Goal: Task Accomplishment & Management: Complete application form

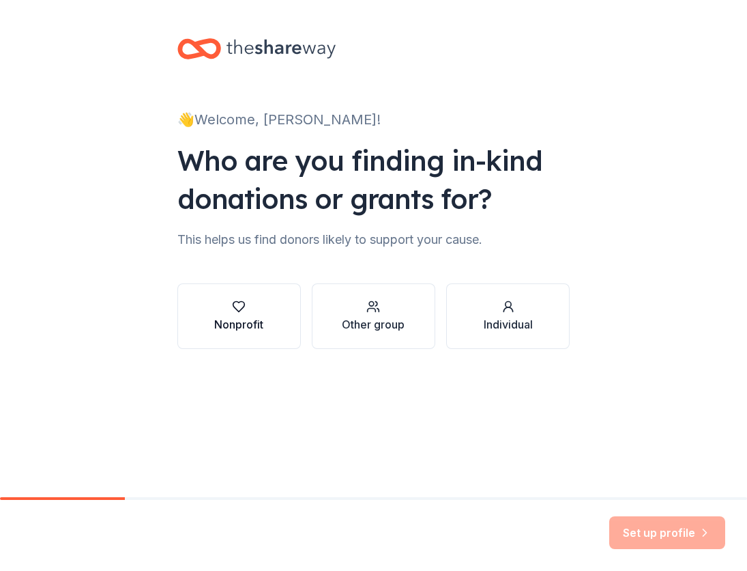
click at [267, 333] on button "Nonprofit" at bounding box center [239, 316] width 124 height 66
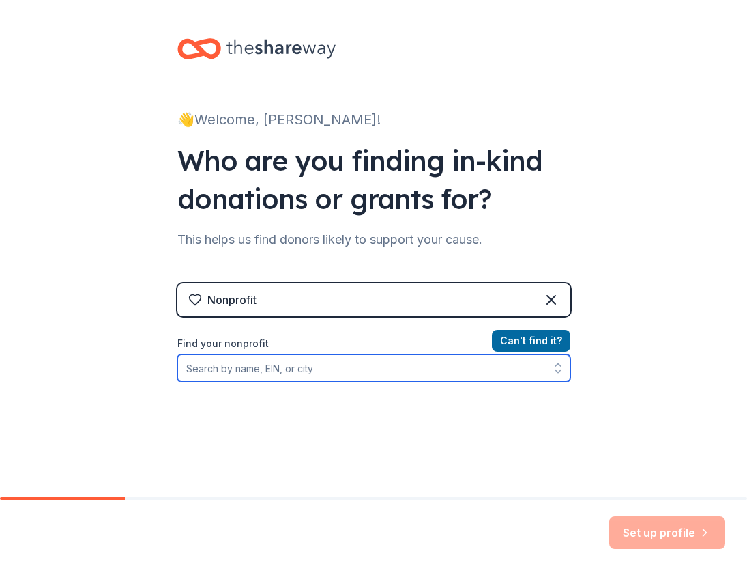
click at [283, 370] on input "Find your nonprofit" at bounding box center [373, 367] width 393 height 27
type input "Crisfield and Smith Island"
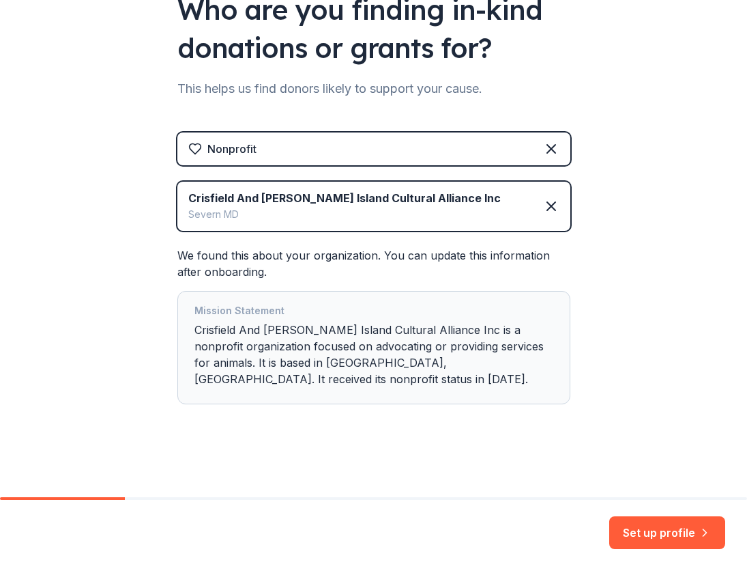
scroll to position [151, 0]
click at [655, 529] on button "Set up profile" at bounding box center [667, 532] width 116 height 33
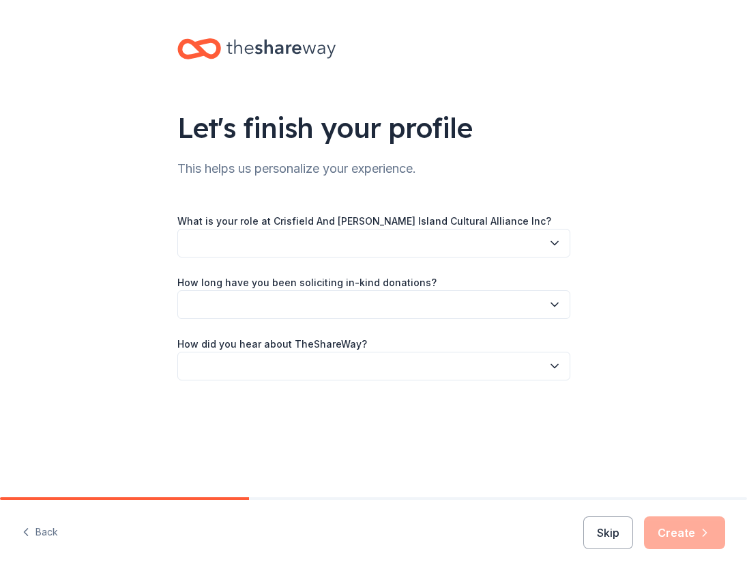
click at [539, 244] on button "button" at bounding box center [373, 243] width 393 height 29
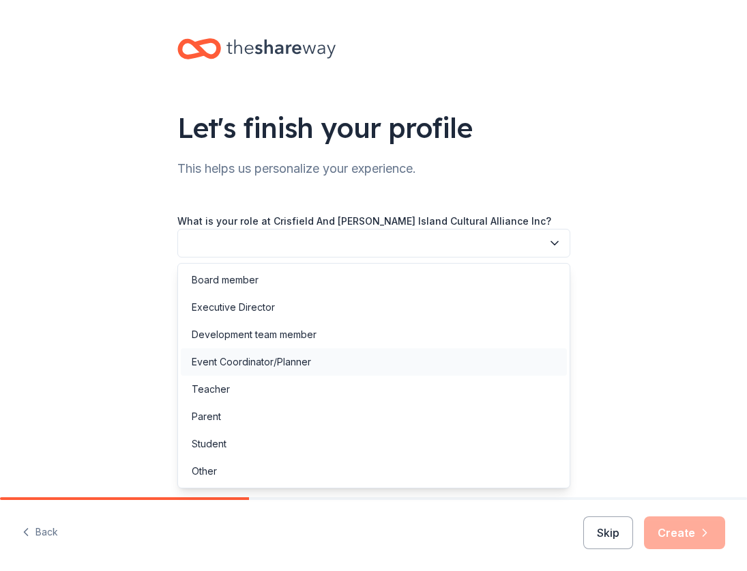
click at [291, 367] on div "Event Coordinator/Planner" at bounding box center [251, 362] width 119 height 16
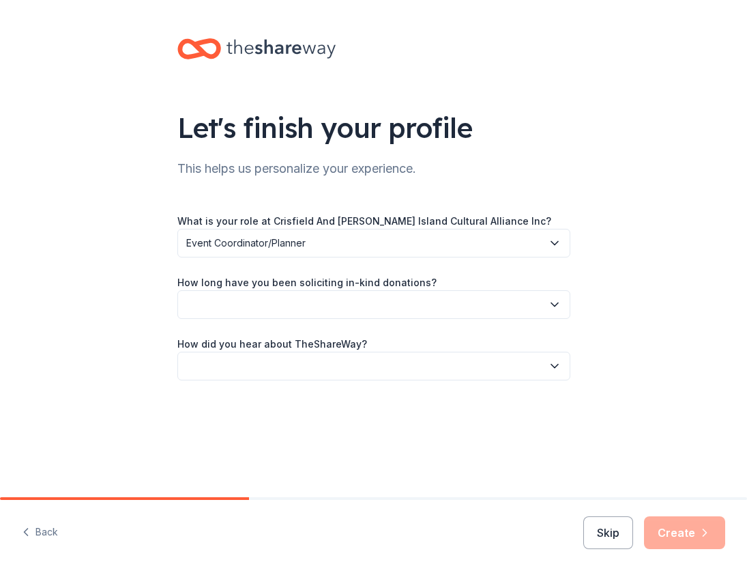
click at [290, 308] on button "button" at bounding box center [373, 304] width 393 height 29
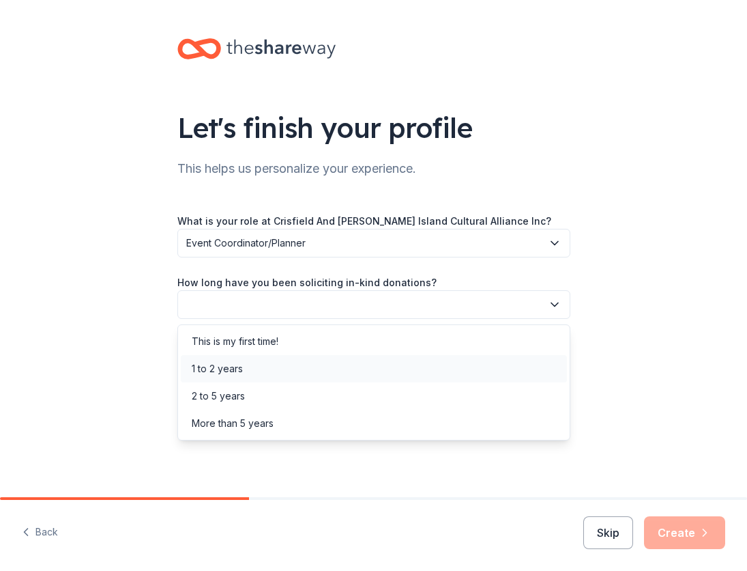
click at [250, 379] on div "1 to 2 years" at bounding box center [374, 368] width 386 height 27
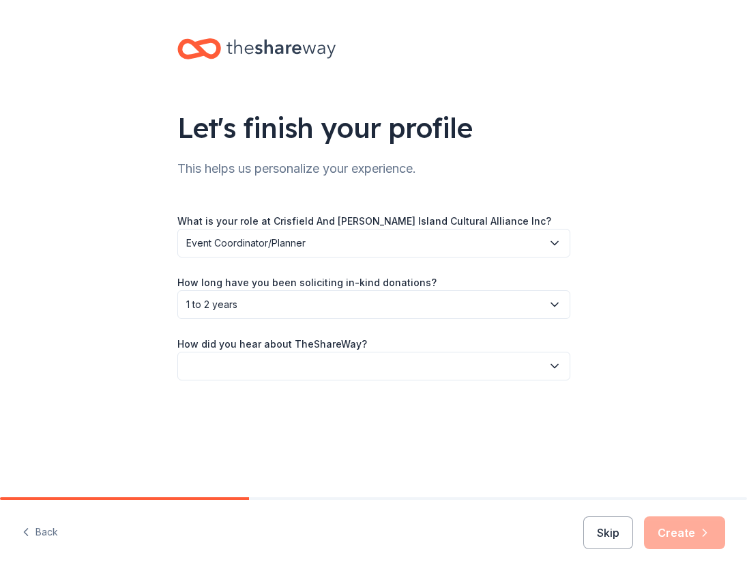
click at [258, 364] on button "button" at bounding box center [373, 365] width 393 height 29
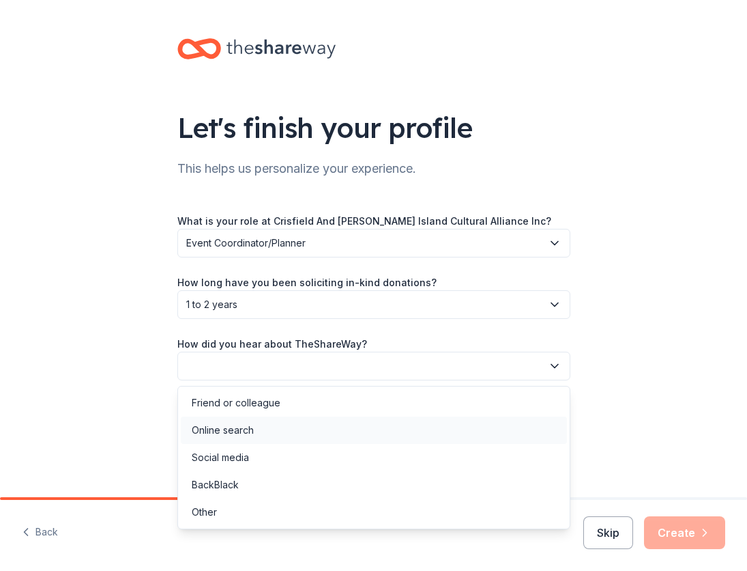
click at [241, 431] on div "Online search" at bounding box center [223, 430] width 62 height 16
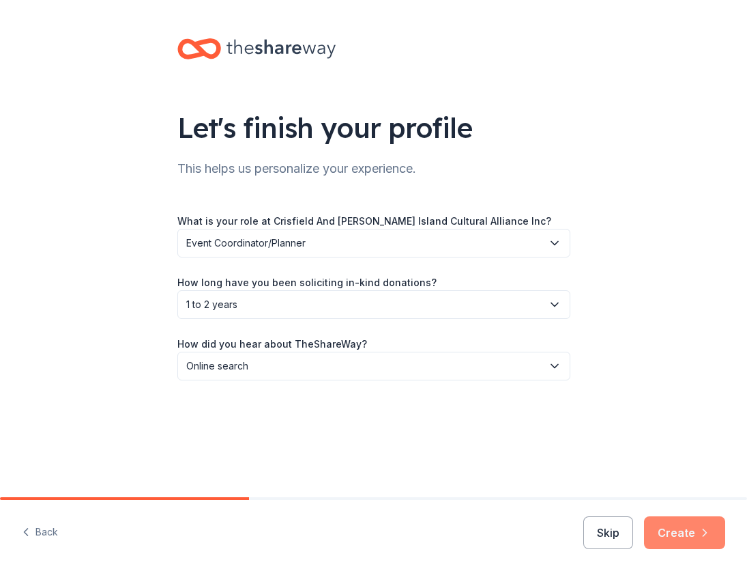
click at [690, 536] on button "Create" at bounding box center [684, 532] width 81 height 33
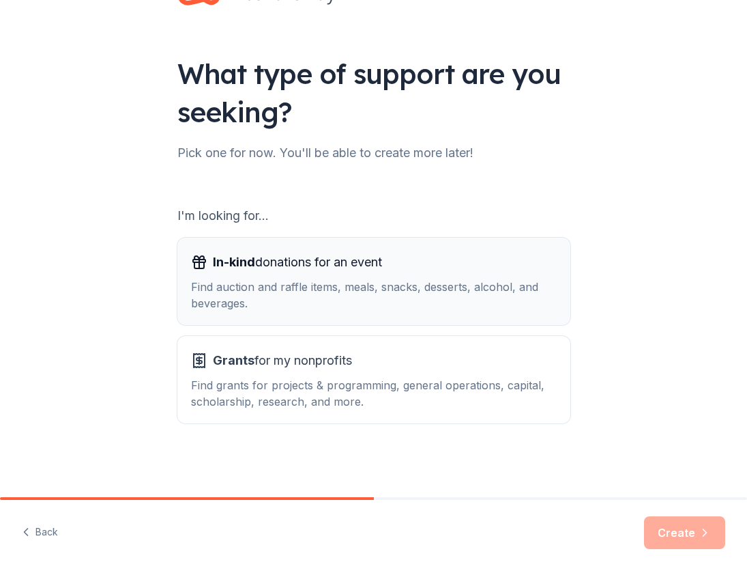
scroll to position [54, 0]
click at [463, 285] on div "Find auction and raffle items, meals, snacks, desserts, alcohol, and beverages." at bounding box center [374, 294] width 366 height 33
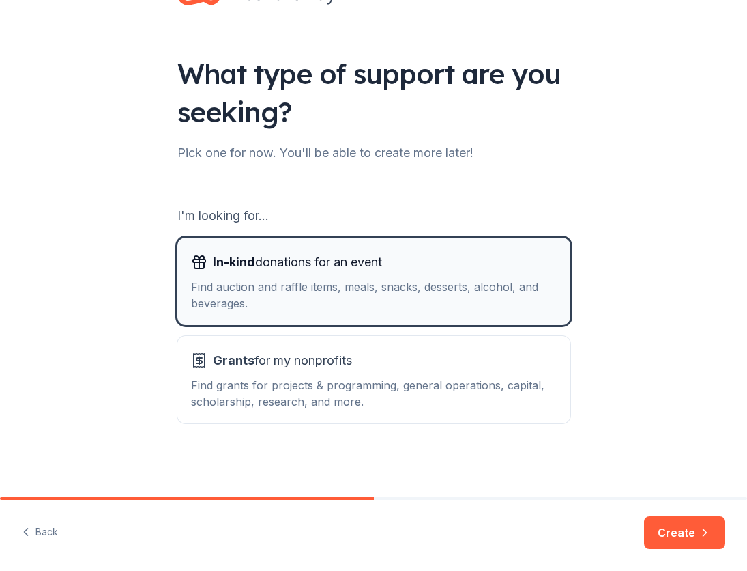
click at [408, 298] on div "Find auction and raffle items, meals, snacks, desserts, alcohol, and beverages." at bounding box center [374, 294] width 366 height 33
click at [678, 530] on button "Create" at bounding box center [684, 532] width 81 height 33
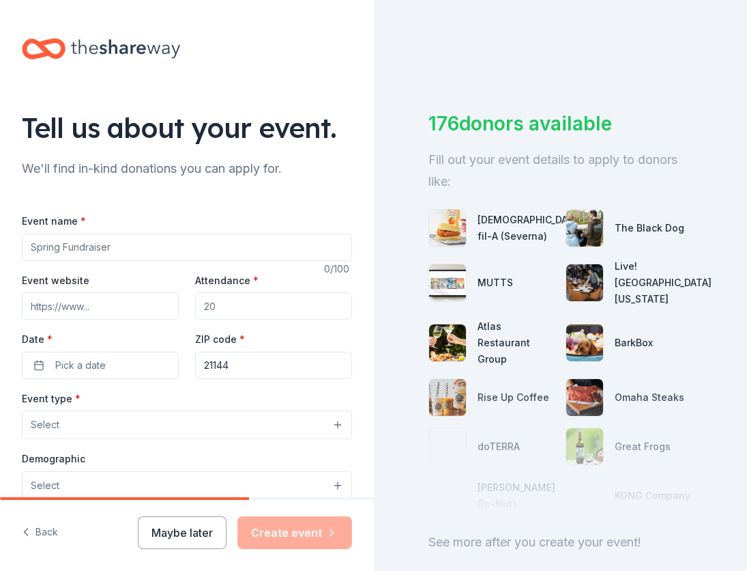
click at [139, 253] on input "Event name *" at bounding box center [187, 246] width 330 height 27
type input "[PERSON_NAME] Island 2025 Raffle"
click at [240, 306] on input "Attendance *" at bounding box center [273, 305] width 157 height 27
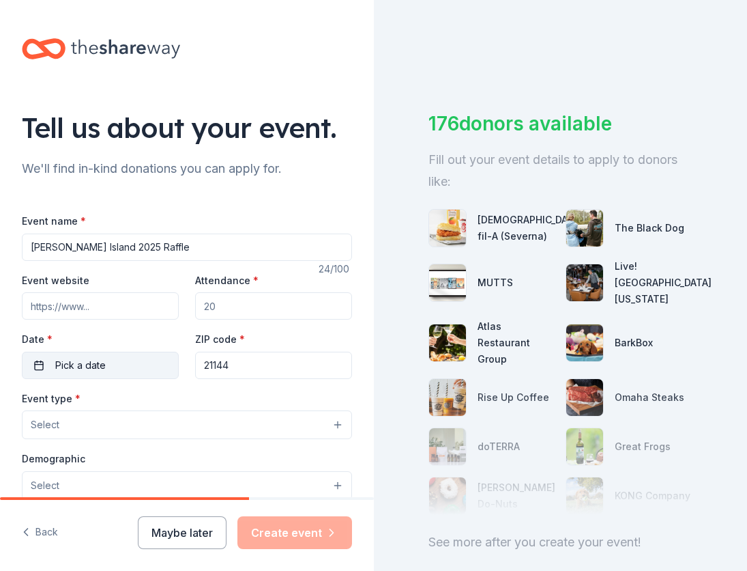
click at [109, 367] on button "Pick a date" at bounding box center [100, 364] width 157 height 27
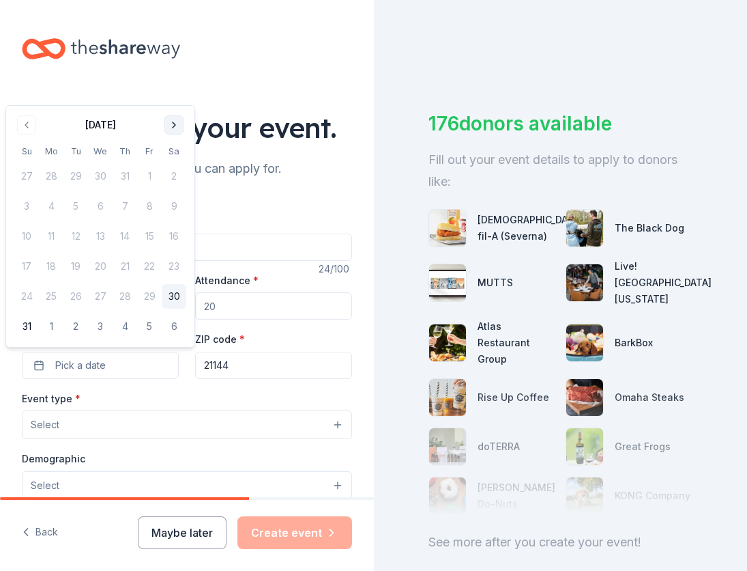
click at [177, 128] on button "Go to next month" at bounding box center [173, 124] width 19 height 19
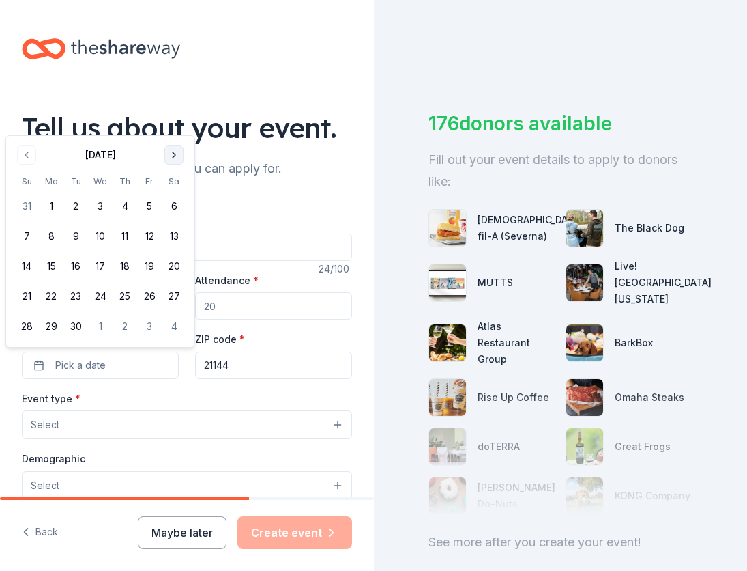
click at [176, 156] on button "Go to next month" at bounding box center [173, 154] width 19 height 19
click at [103, 267] on button "15" at bounding box center [100, 266] width 25 height 25
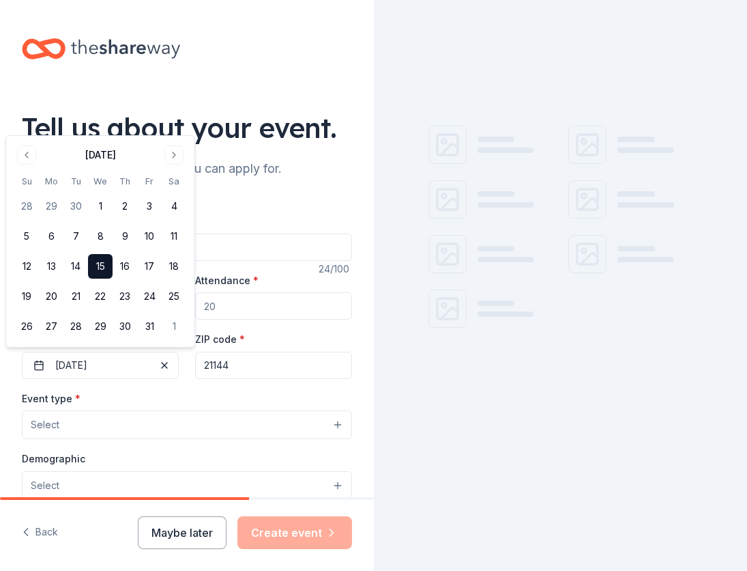
click at [232, 364] on input "21144" at bounding box center [273, 364] width 157 height 27
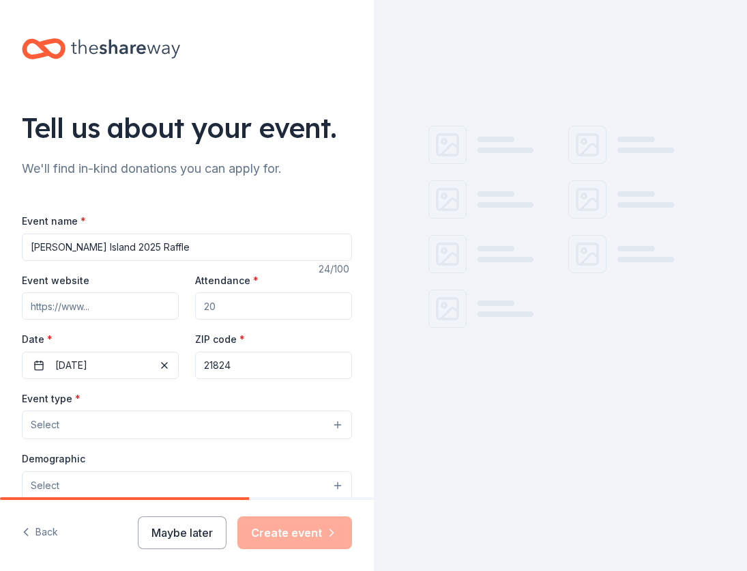
type input "21824"
click at [126, 301] on input "Event website" at bounding box center [100, 305] width 157 height 27
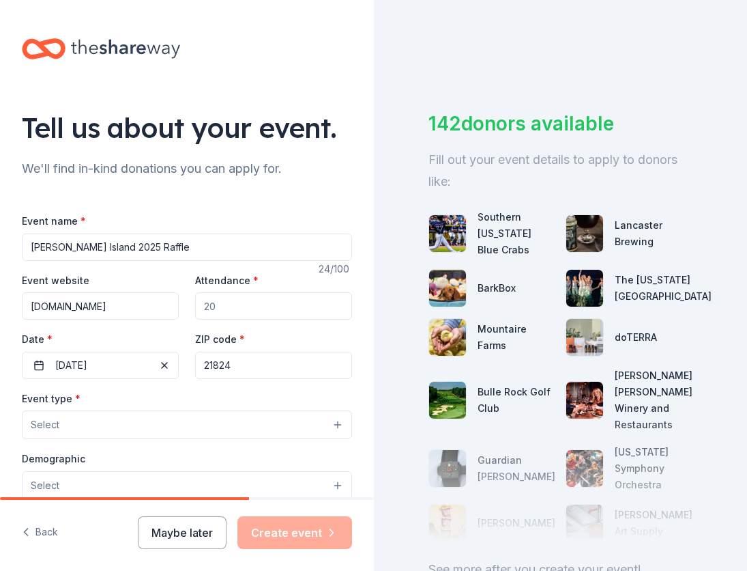
type input "www.smithisland.org"
click at [120, 418] on button "Select" at bounding box center [187, 424] width 330 height 29
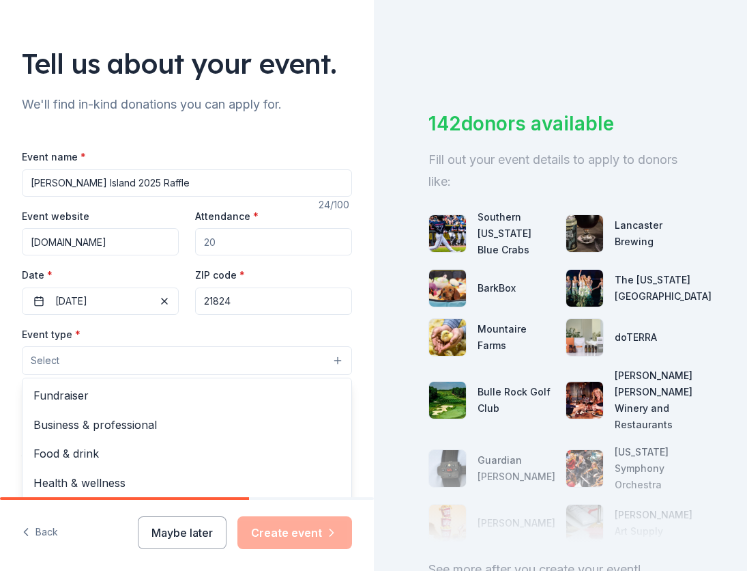
scroll to position [82, 0]
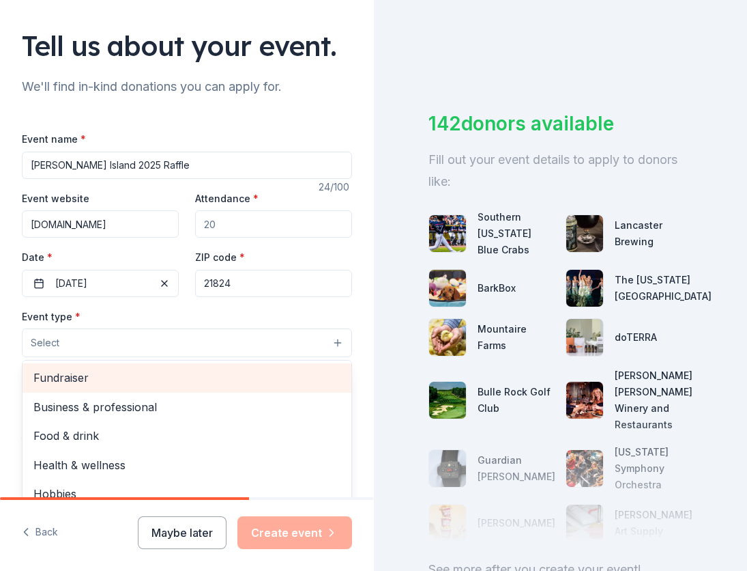
click at [96, 377] on span "Fundraiser" at bounding box center [186, 378] width 307 height 18
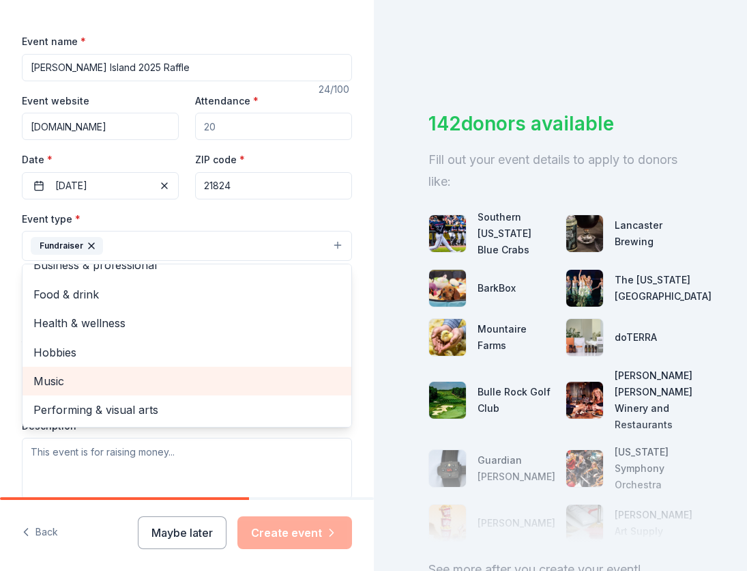
scroll to position [15, 0]
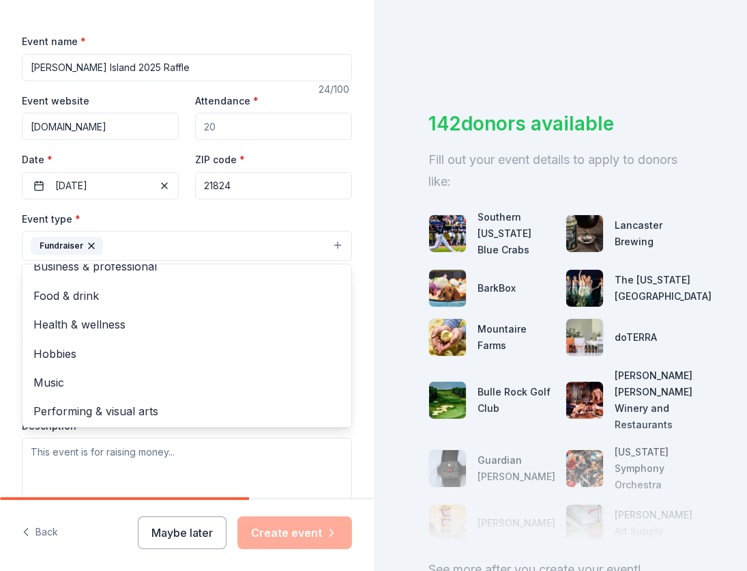
click at [111, 448] on div "Event type * Fundraiser Business & professional Food & drink Health & wellness …" at bounding box center [187, 354] width 330 height 289
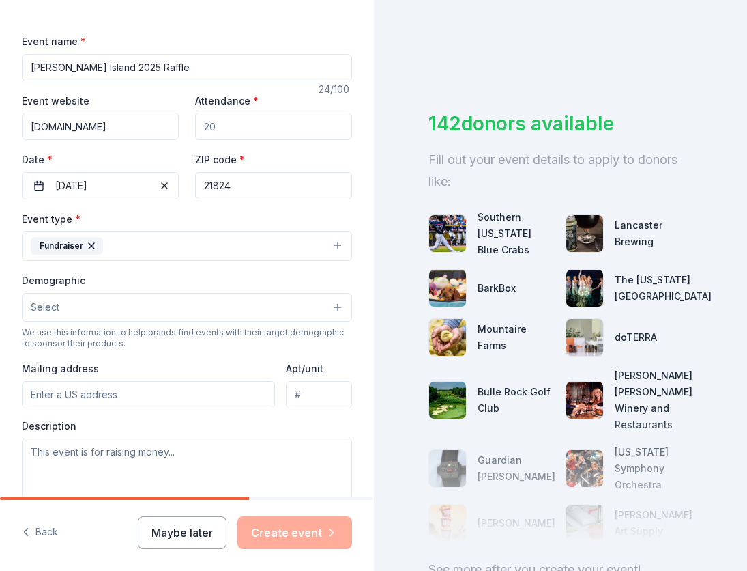
click at [101, 394] on input "Mailing address" at bounding box center [148, 394] width 253 height 27
click at [115, 391] on input "Mailing address" at bounding box center [148, 394] width 253 height 27
paste input "20846 Caleb Jones Rd, Ewell, MD 21824"
type input "20846 Caleb Jones Road, Smith Island, MD, 21824"
click at [146, 311] on button "Select" at bounding box center [187, 307] width 330 height 29
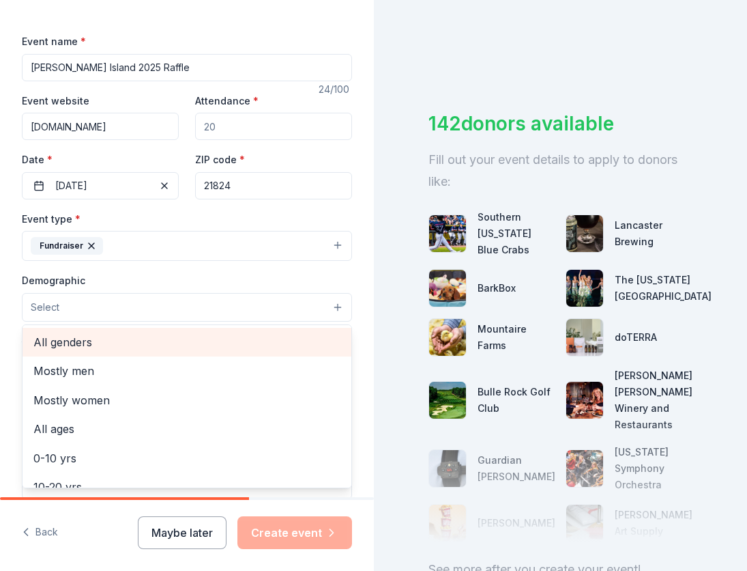
click at [116, 343] on span "All genders" at bounding box center [186, 342] width 307 height 18
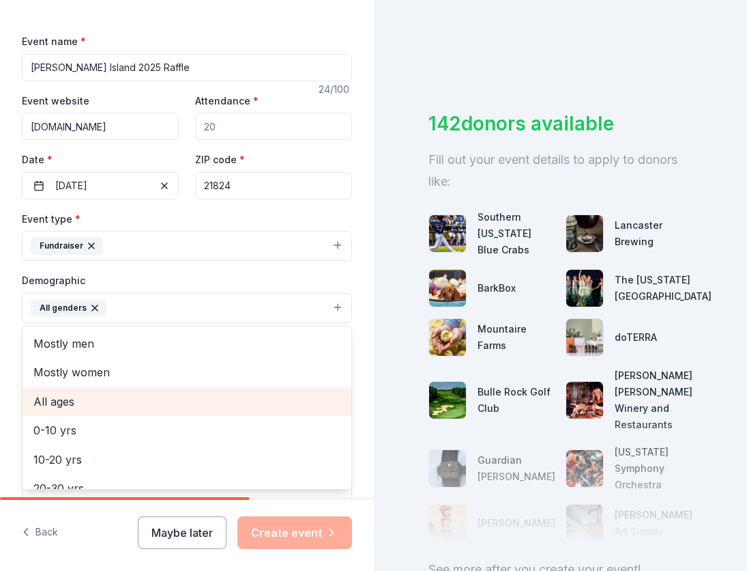
click at [83, 404] on span "All ages" at bounding box center [186, 401] width 307 height 18
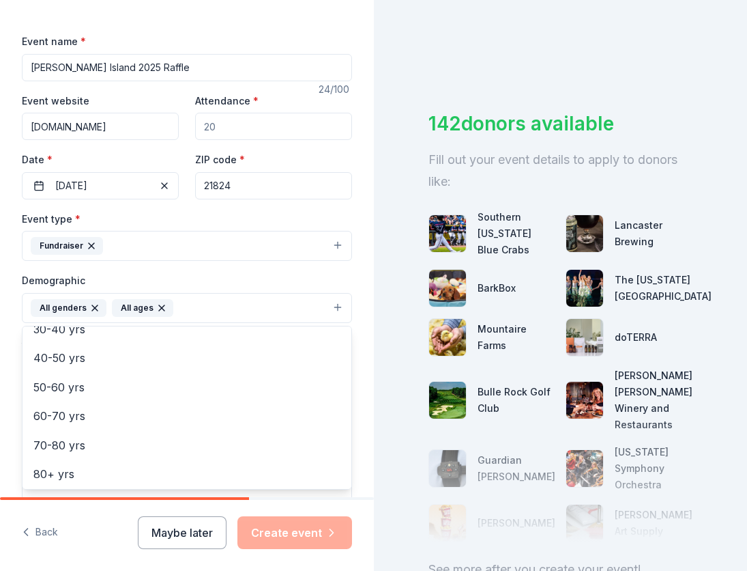
scroll to position [194, 0]
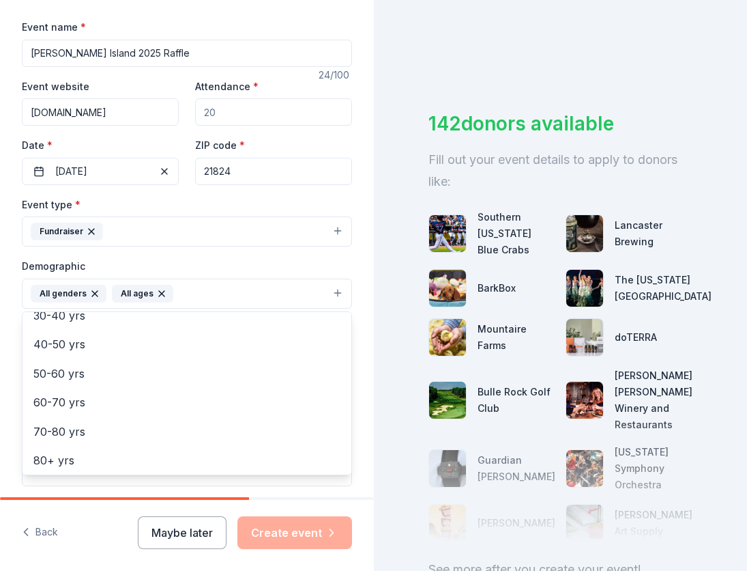
click at [296, 265] on div "Demographic All genders All ages Mostly men Mostly women 0-10 yrs 10-20 yrs 20-…" at bounding box center [187, 282] width 330 height 51
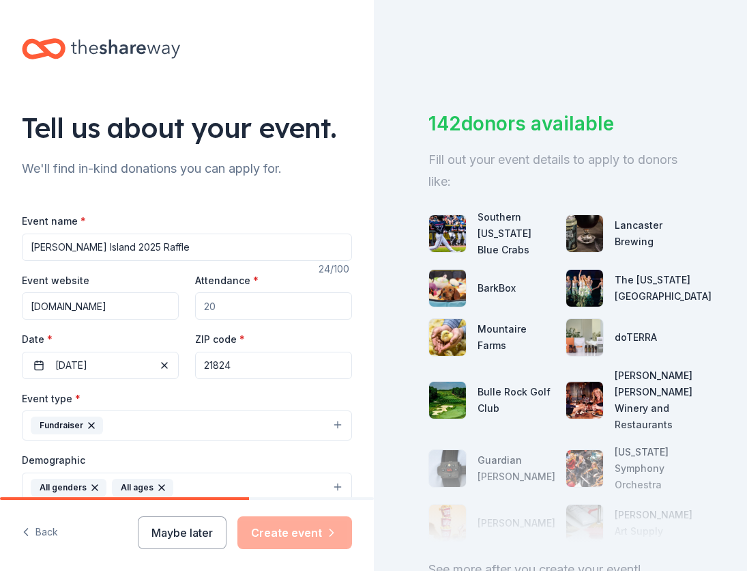
scroll to position [0, 0]
click at [222, 308] on input "Attendance *" at bounding box center [273, 305] width 157 height 27
click at [253, 278] on span "*" at bounding box center [255, 280] width 5 height 12
click at [250, 292] on input "Attendance *" at bounding box center [273, 305] width 157 height 27
type input "100"
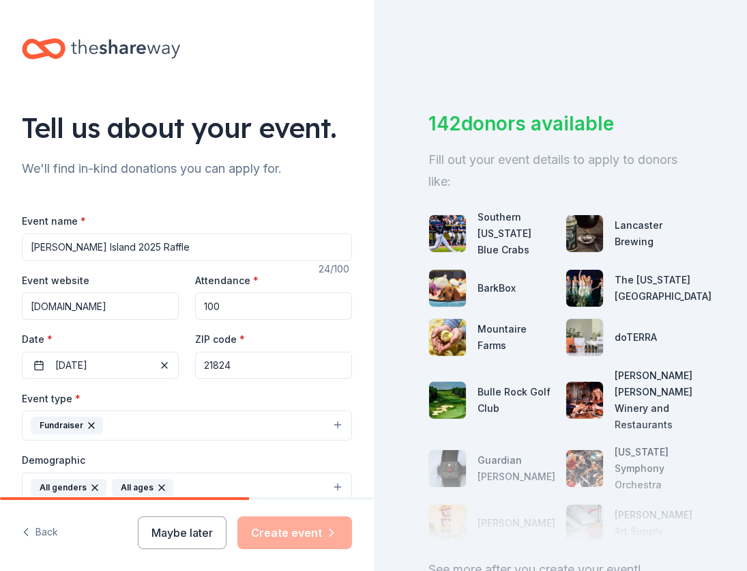
click at [146, 306] on input "www.smithisland.org" at bounding box center [100, 305] width 157 height 27
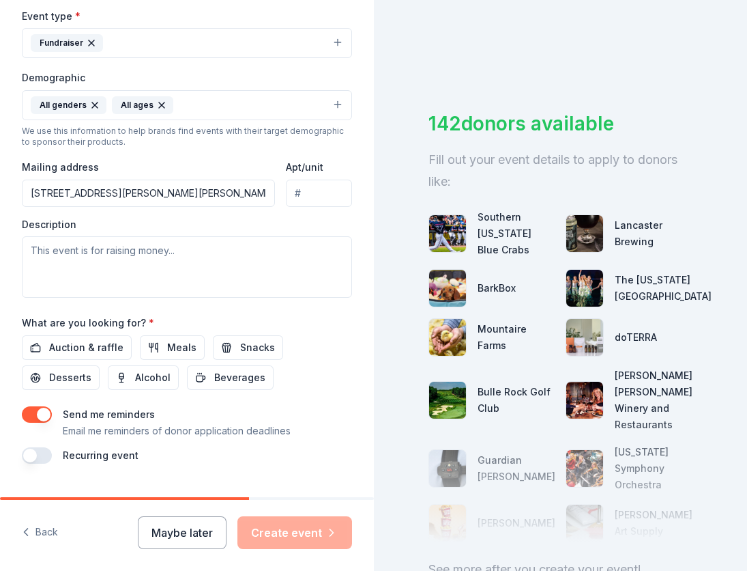
scroll to position [384, 0]
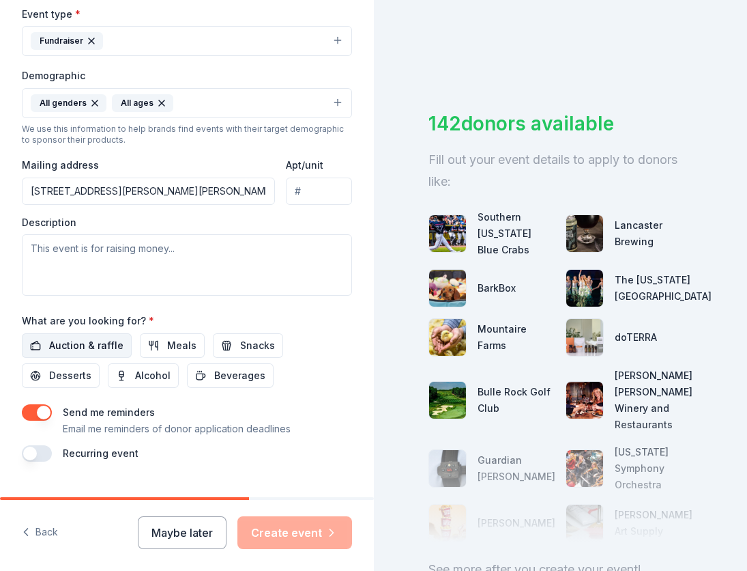
click at [105, 345] on span "Auction & raffle" at bounding box center [86, 345] width 74 height 16
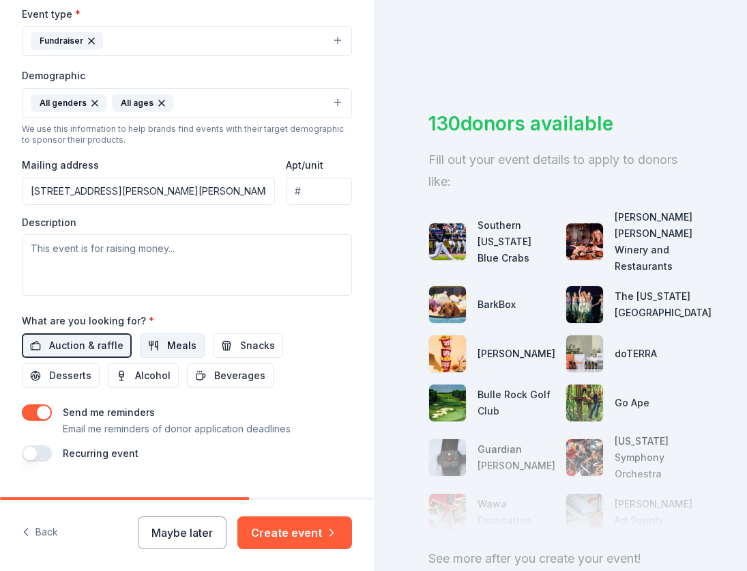
click at [171, 343] on span "Meals" at bounding box center [181, 345] width 29 height 16
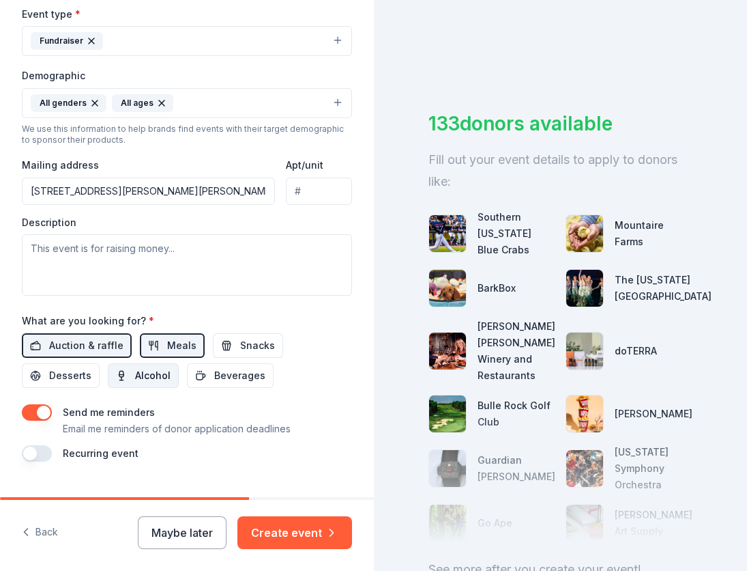
click at [139, 375] on span "Alcohol" at bounding box center [152, 375] width 35 height 16
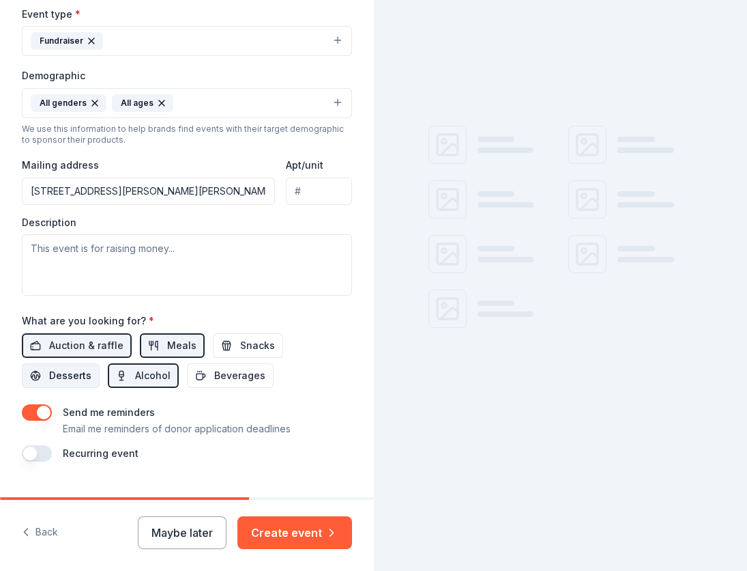
click at [74, 371] on span "Desserts" at bounding box center [70, 375] width 42 height 16
click at [220, 373] on span "Beverages" at bounding box center [239, 375] width 51 height 16
click at [255, 347] on span "Snacks" at bounding box center [257, 345] width 35 height 16
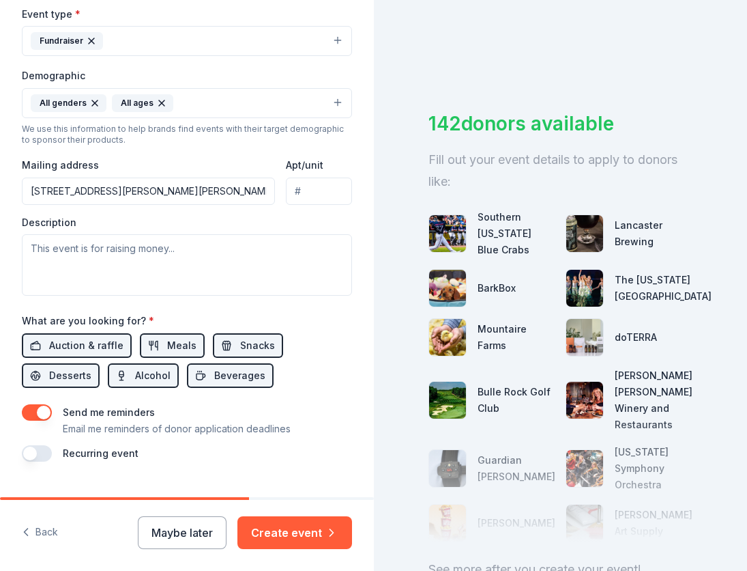
click at [45, 408] on button "button" at bounding box center [37, 412] width 30 height 16
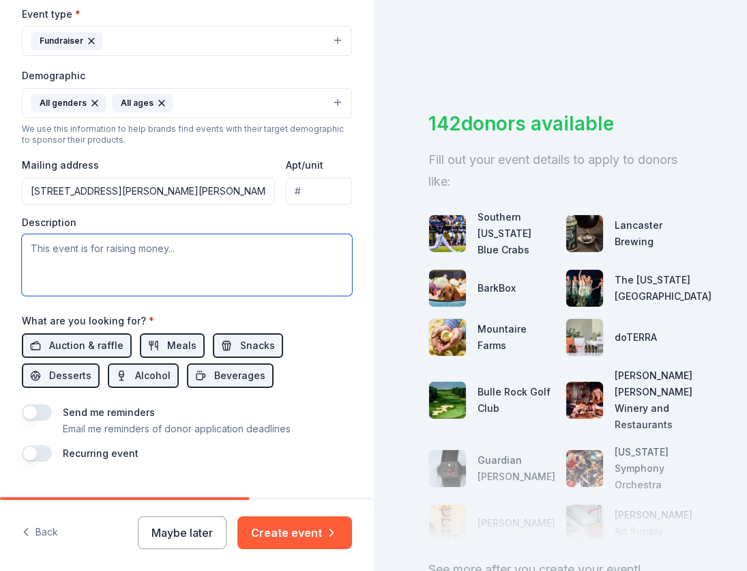
click at [145, 251] on textarea at bounding box center [187, 264] width 330 height 61
type textarea "T"
drag, startPoint x: 238, startPoint y: 248, endPoint x: 62, endPoint y: 245, distance: 176.1
click at [63, 245] on textarea "CSICA holds an annual fundraising event for" at bounding box center [187, 264] width 330 height 61
paste textarea "we are a non-profit which oversees the Smith Island Cultural Center on Smith Is…"
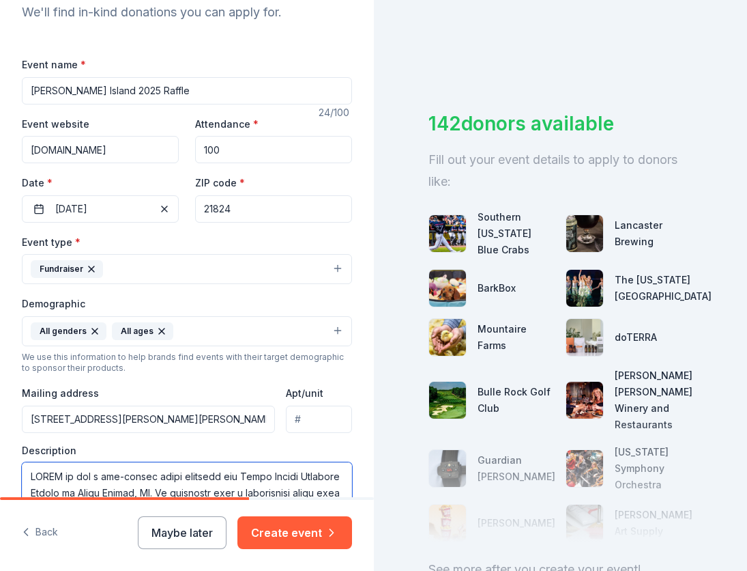
scroll to position [150, 0]
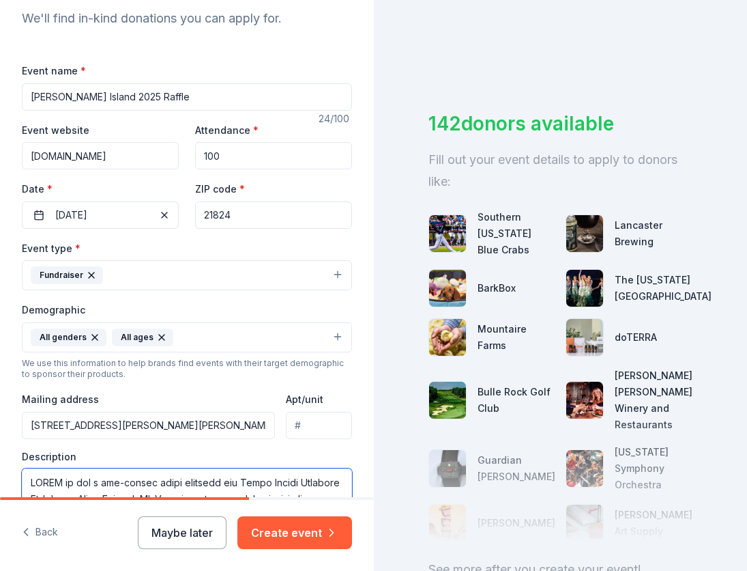
drag, startPoint x: 93, startPoint y: 478, endPoint x: 65, endPoint y: 479, distance: 28.0
click at [65, 479] on textarea at bounding box center [187, 498] width 330 height 61
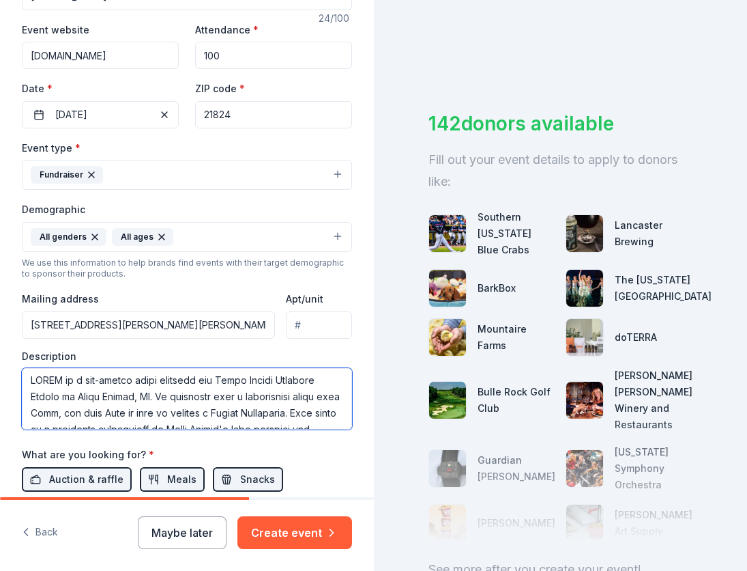
scroll to position [0, 0]
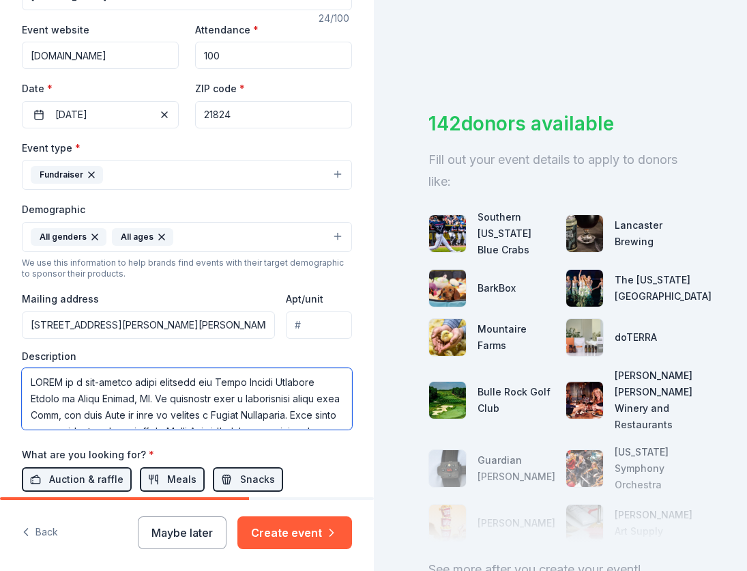
click at [215, 379] on textarea at bounding box center [187, 398] width 330 height 61
click at [99, 396] on textarea at bounding box center [187, 398] width 330 height 61
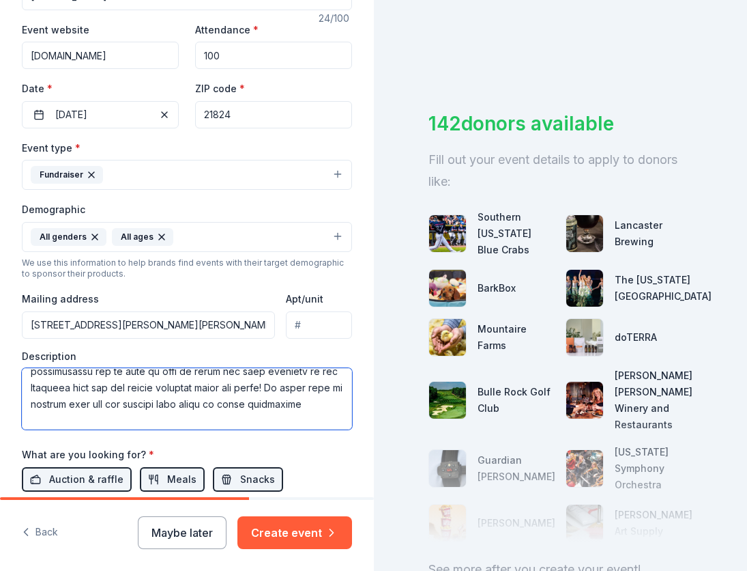
scroll to position [160, 0]
click at [293, 399] on textarea at bounding box center [187, 398] width 330 height 61
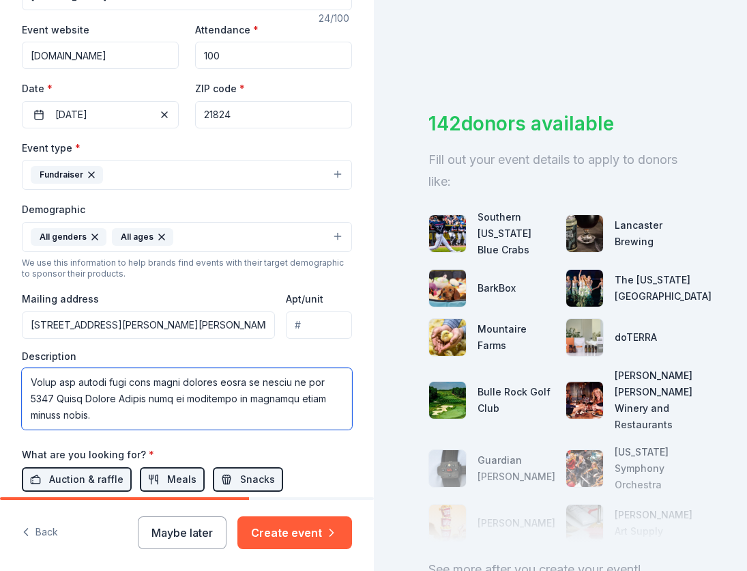
scroll to position [459, 0]
type textarea "CSICA is a non-profit which oversees a museum, the Smith Island Cultural Center…"
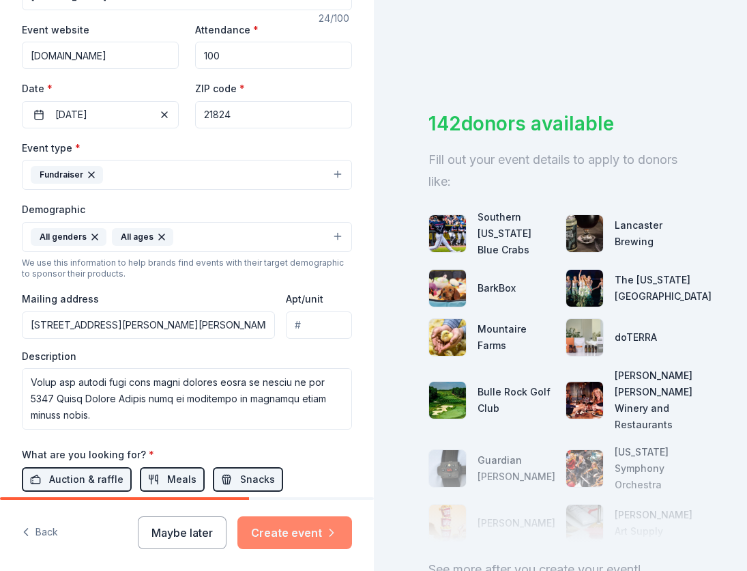
click at [294, 525] on button "Create event" at bounding box center [295, 532] width 115 height 33
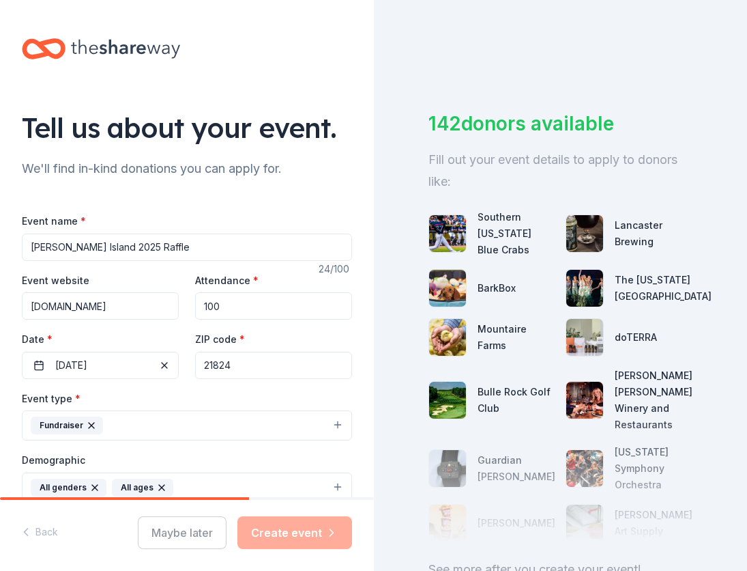
scroll to position [0, 0]
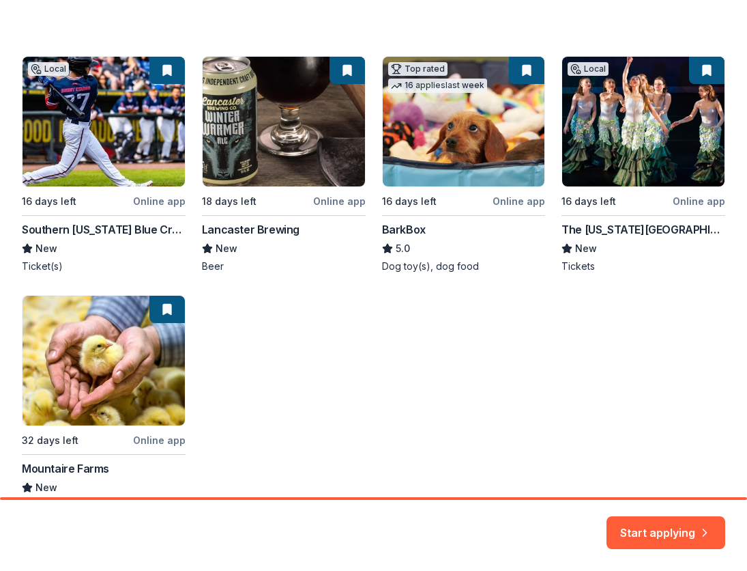
scroll to position [219, 0]
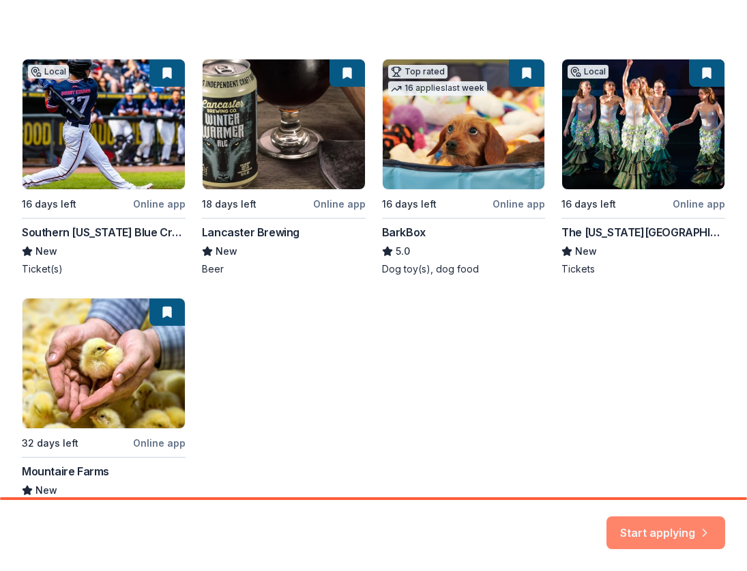
click at [644, 527] on button "Start applying" at bounding box center [666, 524] width 119 height 33
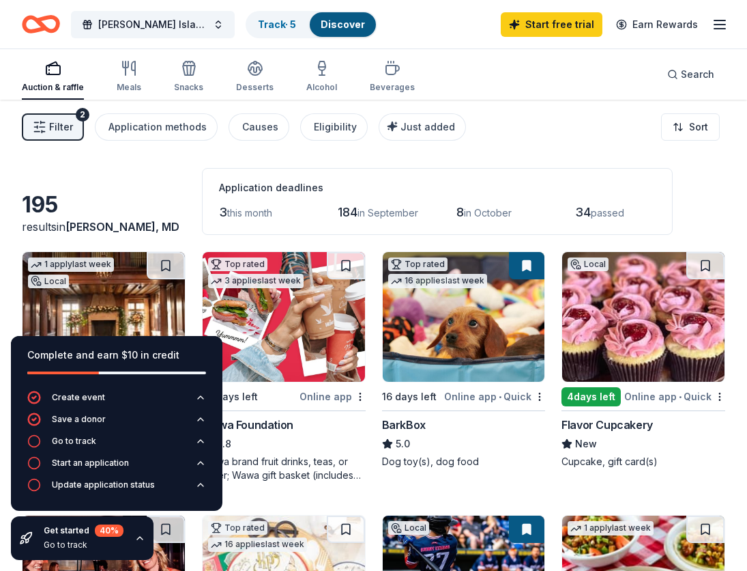
click at [159, 193] on div "195" at bounding box center [104, 204] width 164 height 27
click at [478, 460] on div "Dog toy(s), dog food" at bounding box center [464, 462] width 164 height 14
click at [519, 134] on div "Filter 2 Application methods Causes Eligibility Just added Sort" at bounding box center [373, 127] width 747 height 55
click at [45, 127] on line "button" at bounding box center [42, 127] width 5 height 0
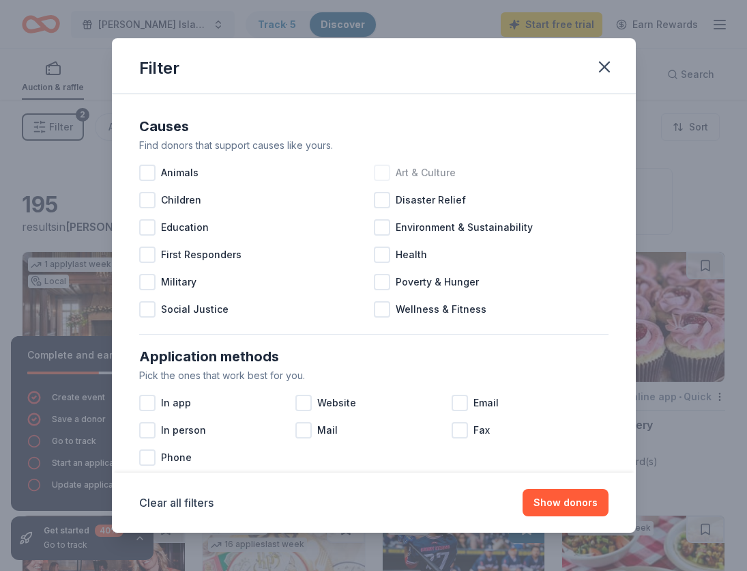
click at [386, 173] on div at bounding box center [382, 172] width 16 height 16
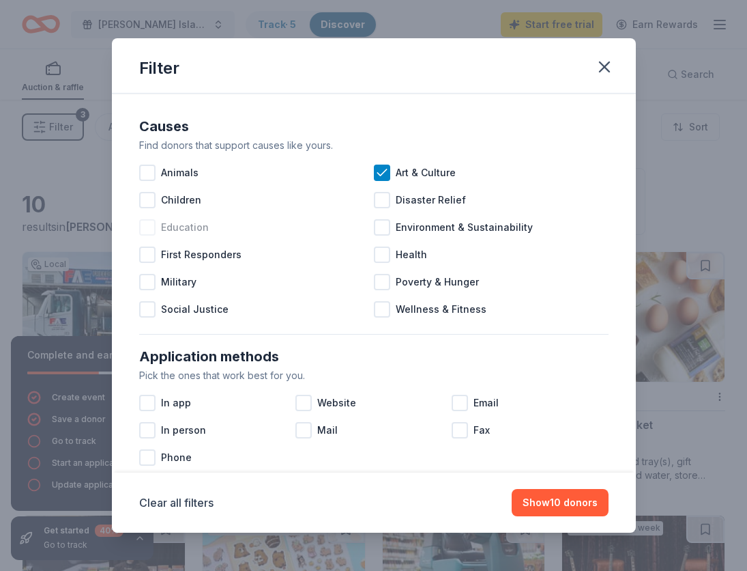
click at [149, 234] on div at bounding box center [147, 227] width 16 height 16
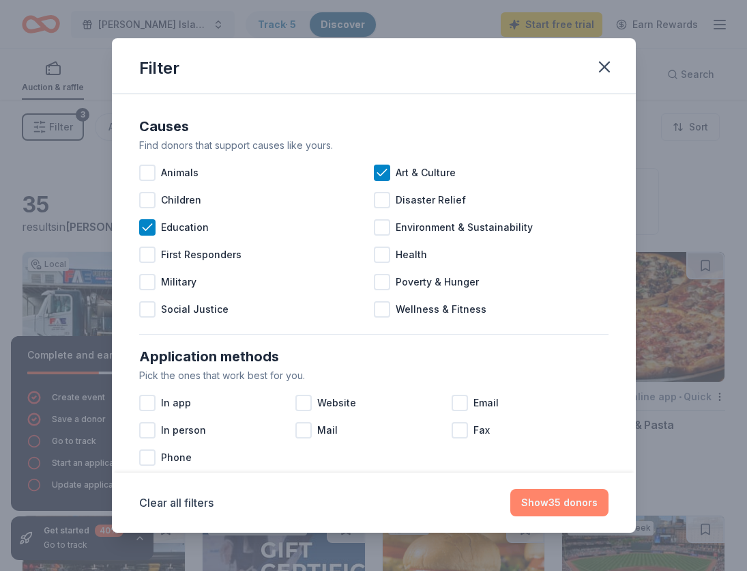
click at [563, 500] on button "Show 35 donors" at bounding box center [560, 502] width 98 height 27
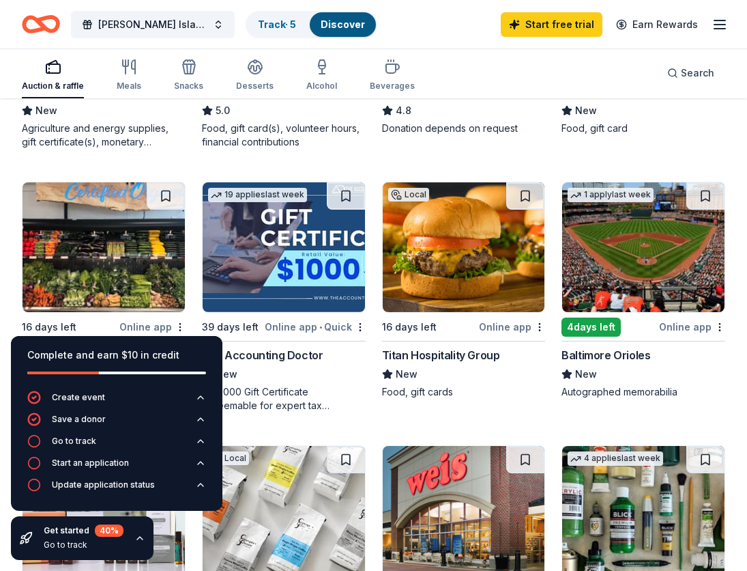
scroll to position [336, 0]
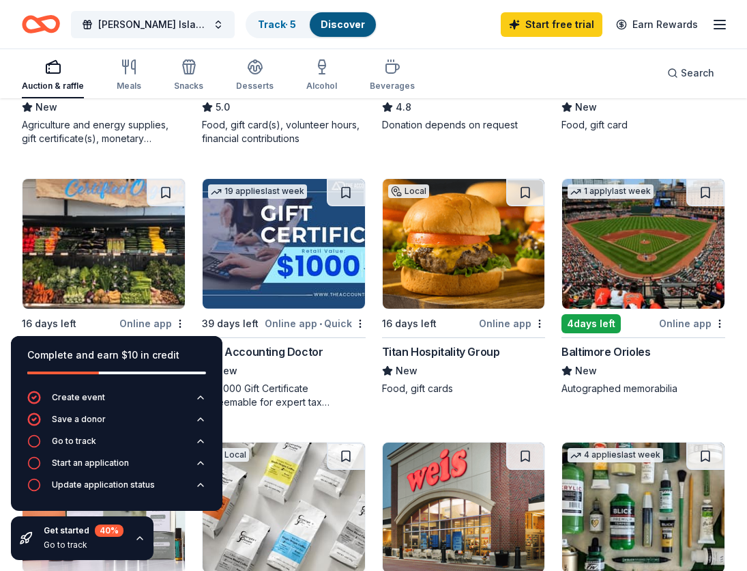
click at [618, 347] on div "Baltimore Orioles" at bounding box center [606, 351] width 89 height 16
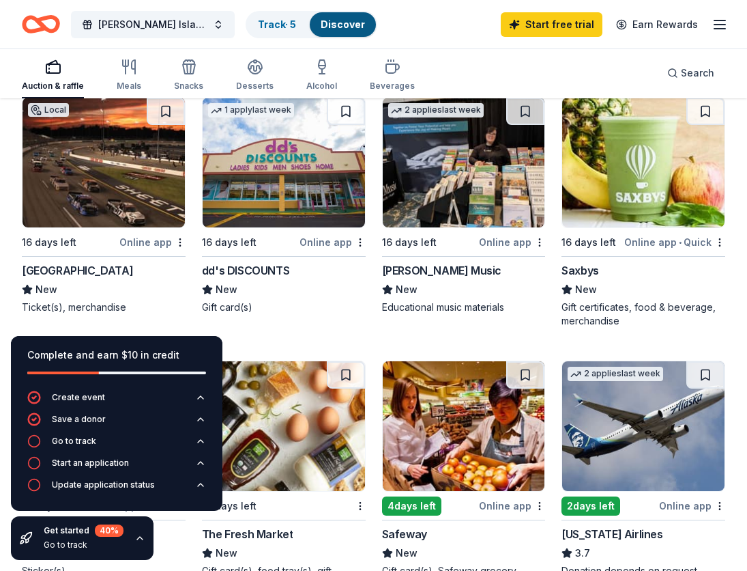
scroll to position [945, 0]
click at [118, 195] on img at bounding box center [104, 163] width 162 height 130
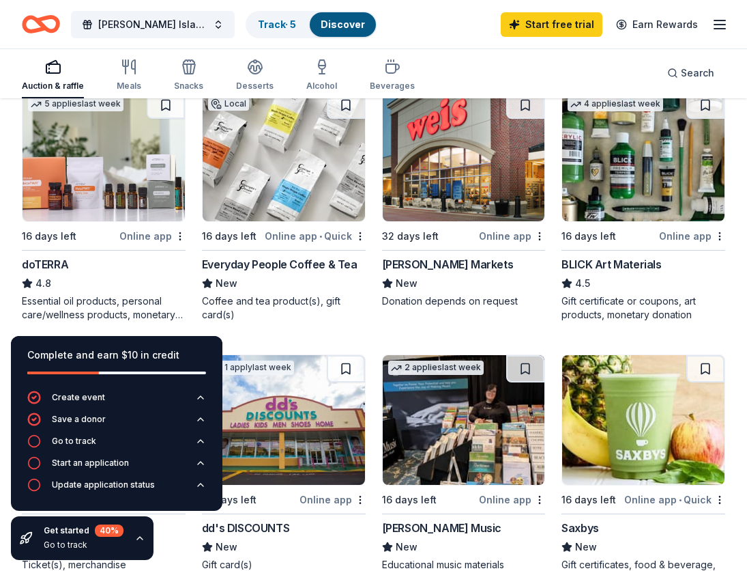
scroll to position [684, 0]
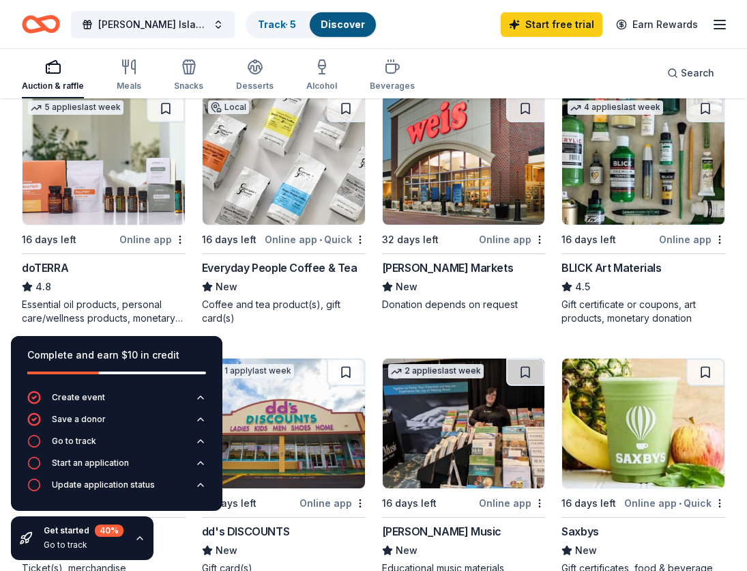
click at [483, 182] on img at bounding box center [464, 160] width 162 height 130
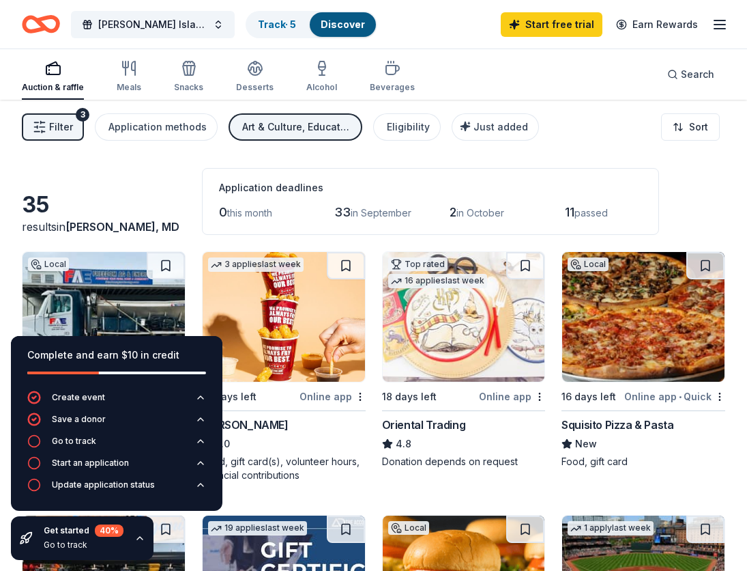
scroll to position [0, 0]
click at [69, 127] on span "Filter" at bounding box center [61, 127] width 24 height 16
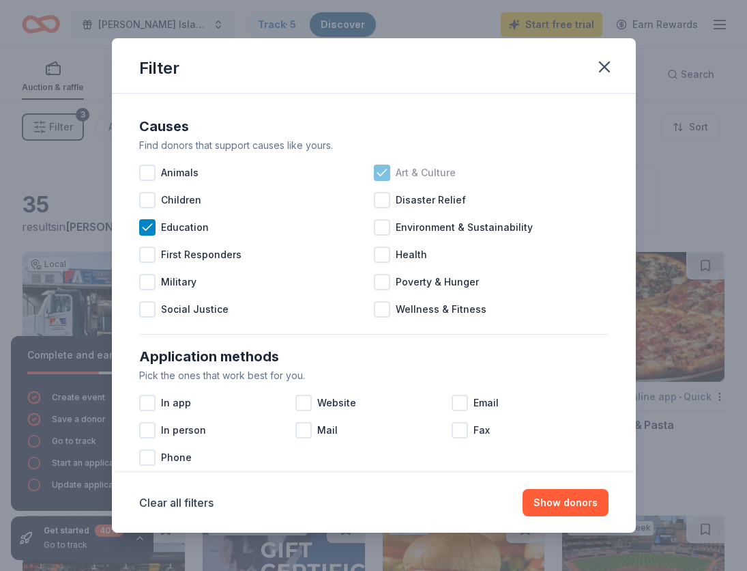
click at [380, 173] on icon at bounding box center [382, 173] width 14 height 14
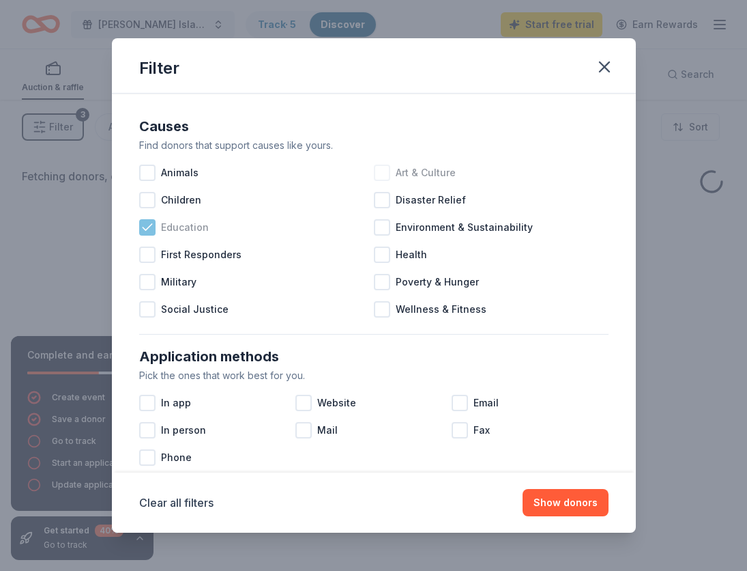
click at [149, 230] on icon at bounding box center [148, 227] width 14 height 14
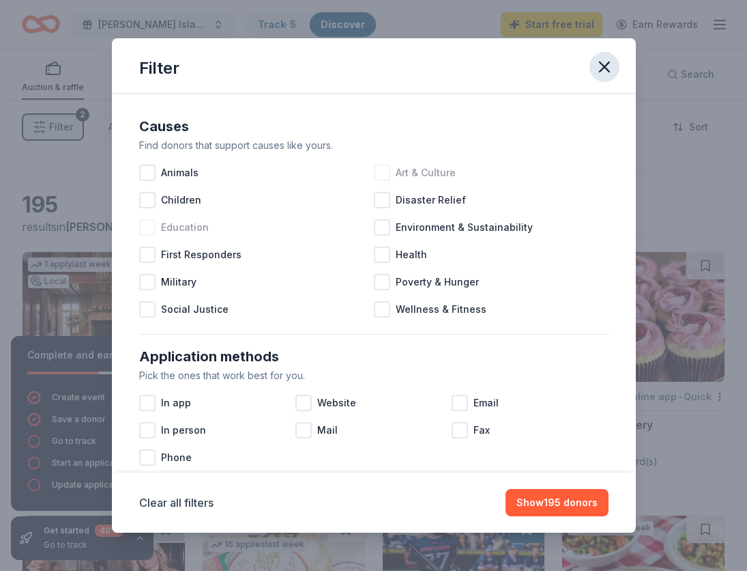
click at [605, 71] on icon "button" at bounding box center [604, 66] width 19 height 19
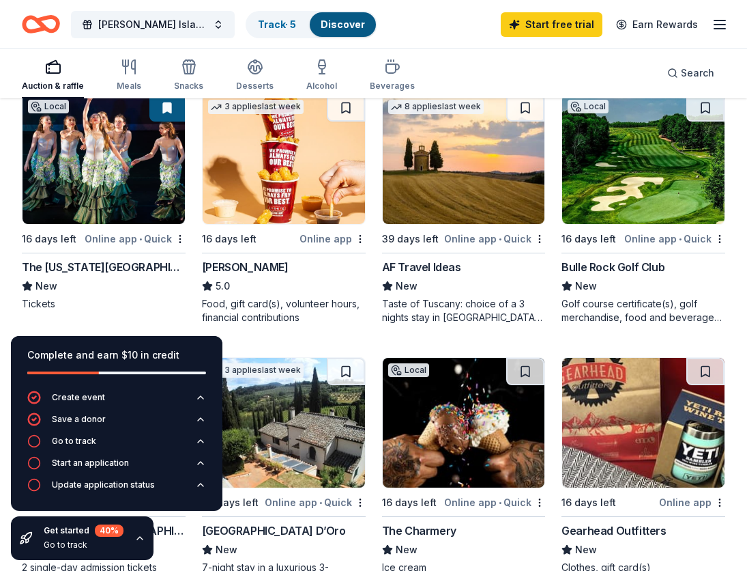
scroll to position [952, 0]
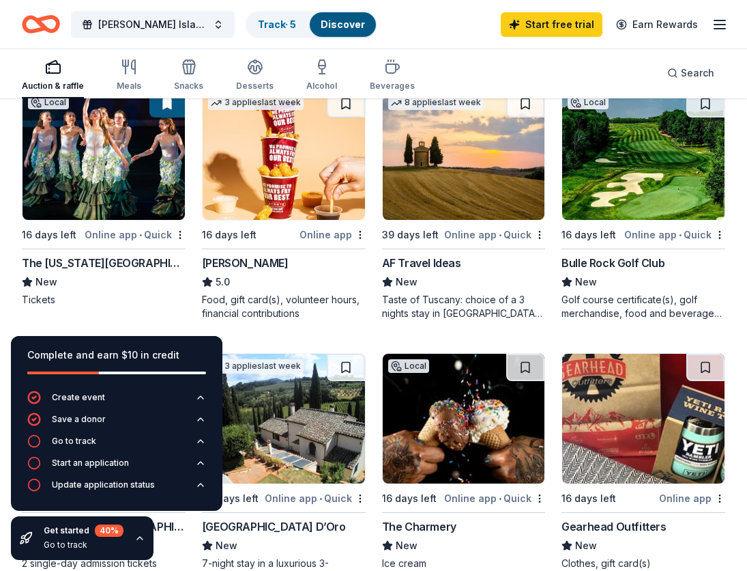
click at [83, 261] on div "The Maryland Theatre" at bounding box center [104, 263] width 164 height 16
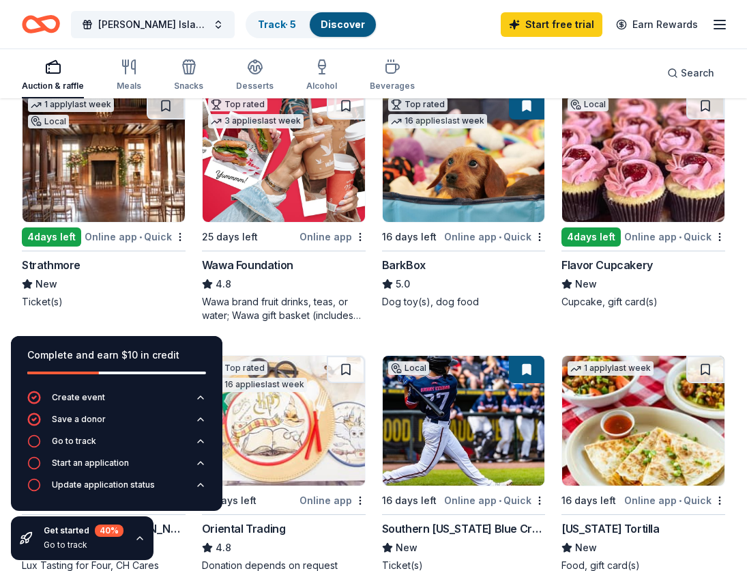
scroll to position [160, 0]
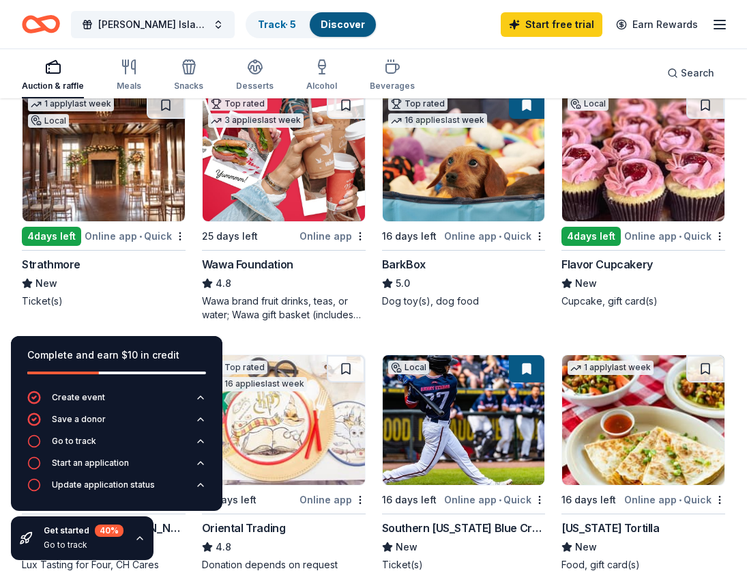
click at [255, 265] on div "Wawa Foundation" at bounding box center [247, 264] width 91 height 16
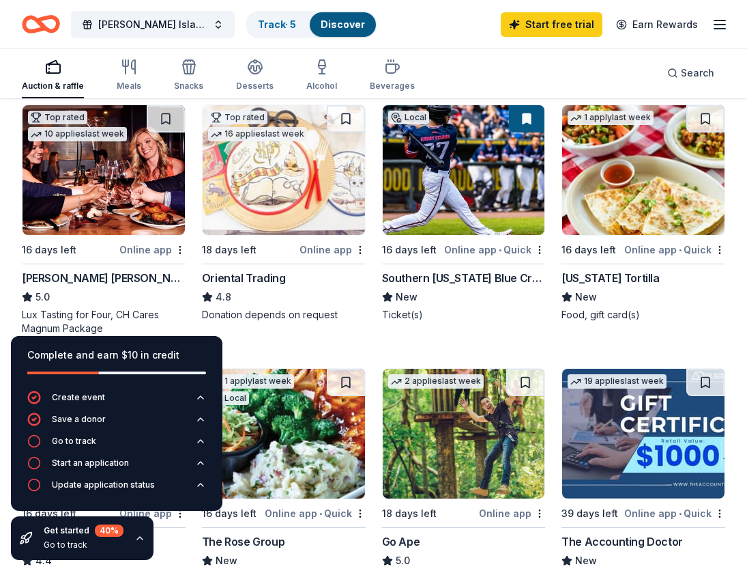
scroll to position [407, 0]
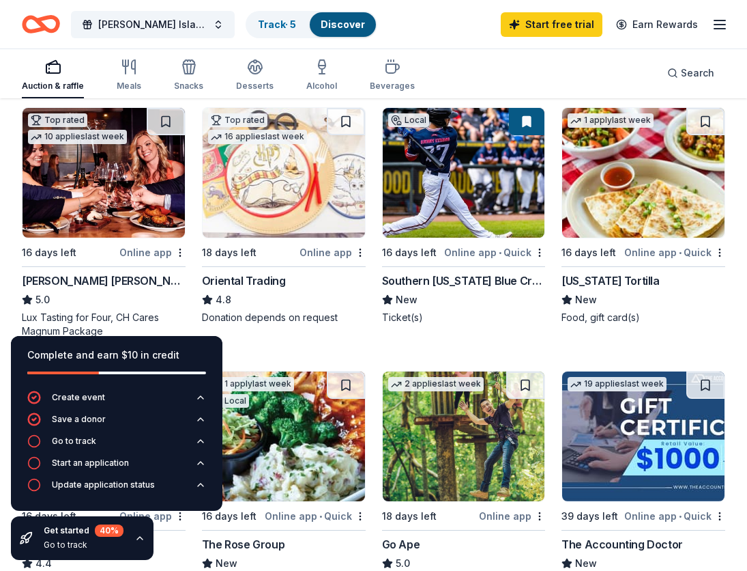
click at [121, 192] on img at bounding box center [104, 173] width 162 height 130
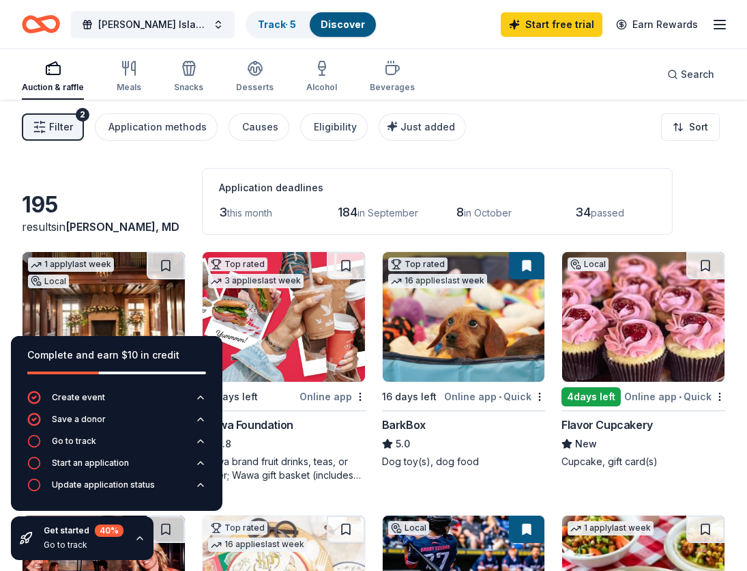
scroll to position [0, 0]
click at [126, 75] on icon "button" at bounding box center [129, 68] width 16 height 16
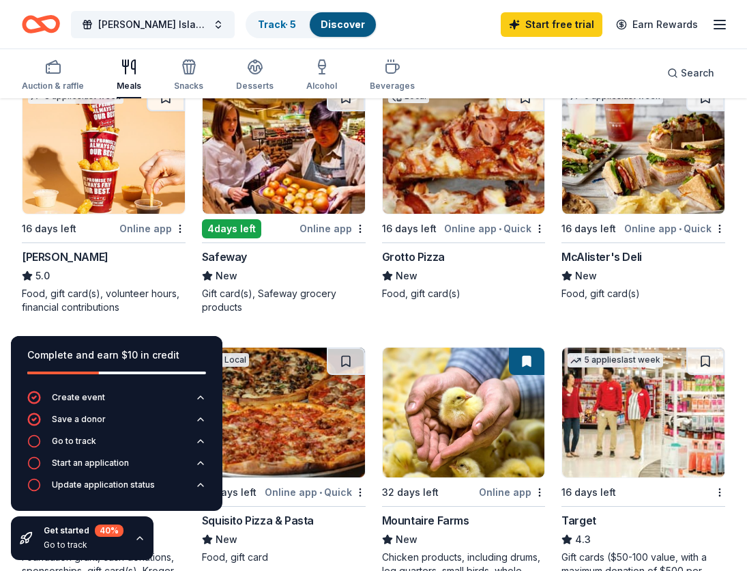
scroll to position [438, 0]
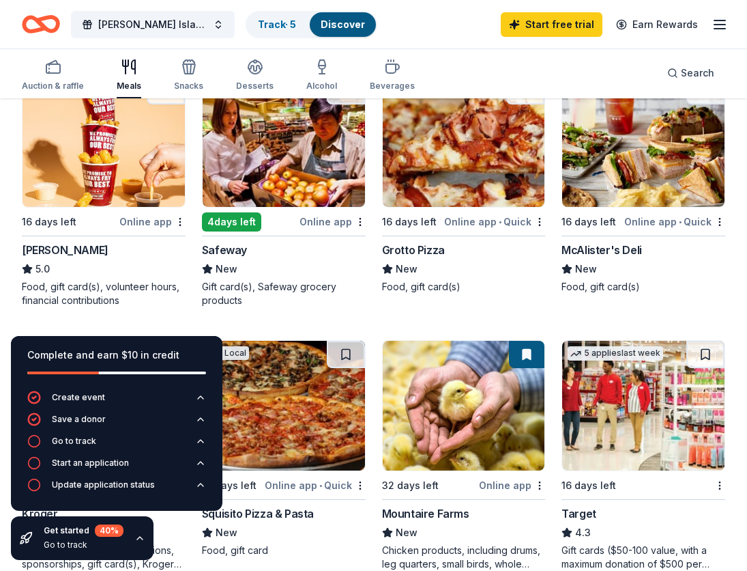
click at [448, 169] on img at bounding box center [464, 142] width 162 height 130
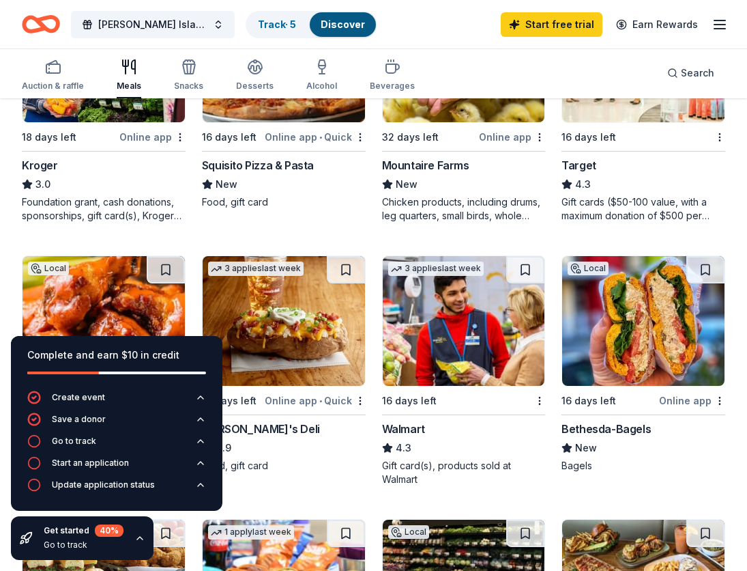
scroll to position [786, 0]
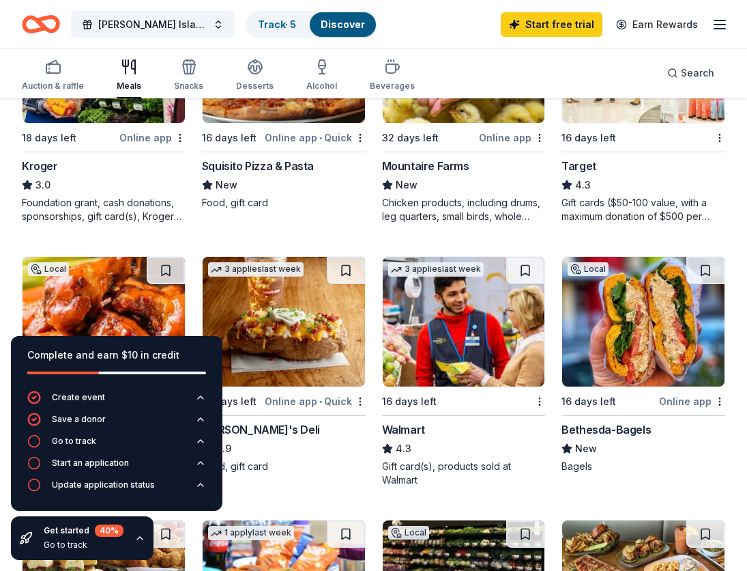
click at [427, 169] on div "Mountaire Farms" at bounding box center [425, 166] width 87 height 16
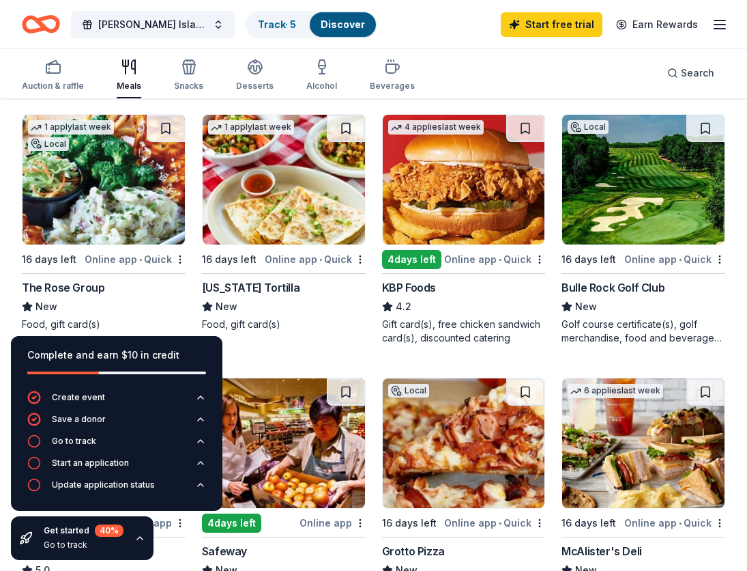
scroll to position [132, 0]
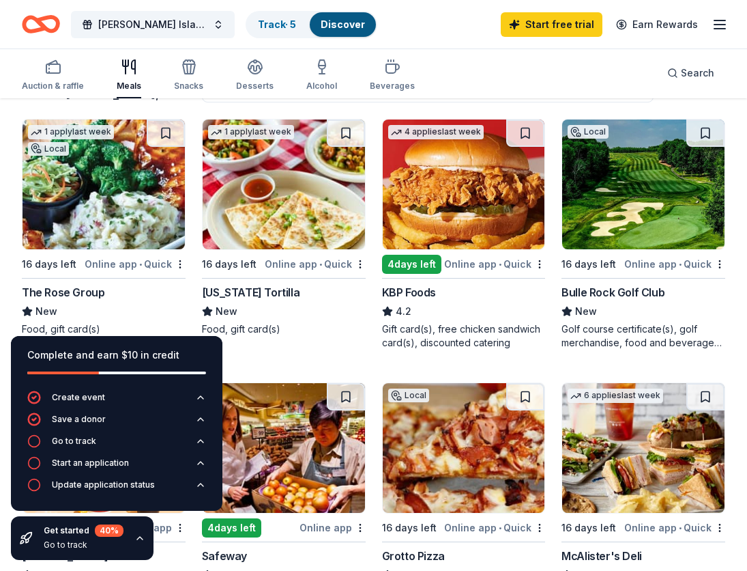
click at [414, 287] on div "KBP Foods" at bounding box center [409, 292] width 54 height 16
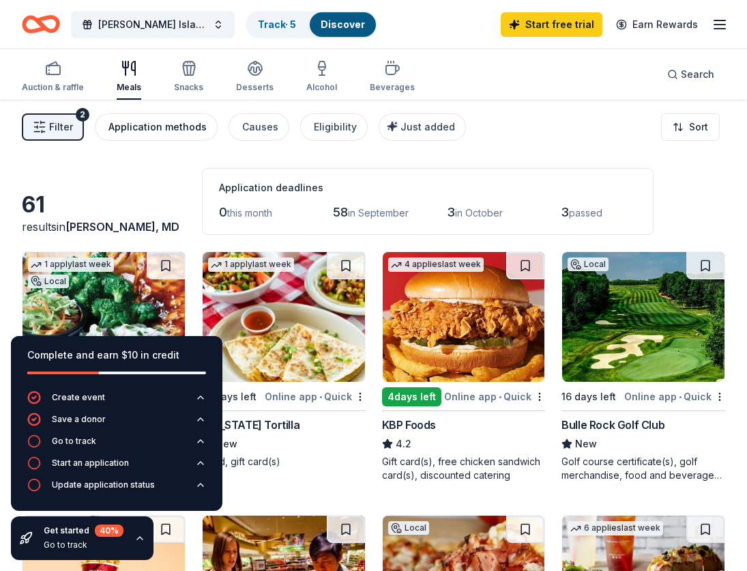
scroll to position [0, 0]
click at [327, 76] on div "Alcohol" at bounding box center [321, 76] width 31 height 33
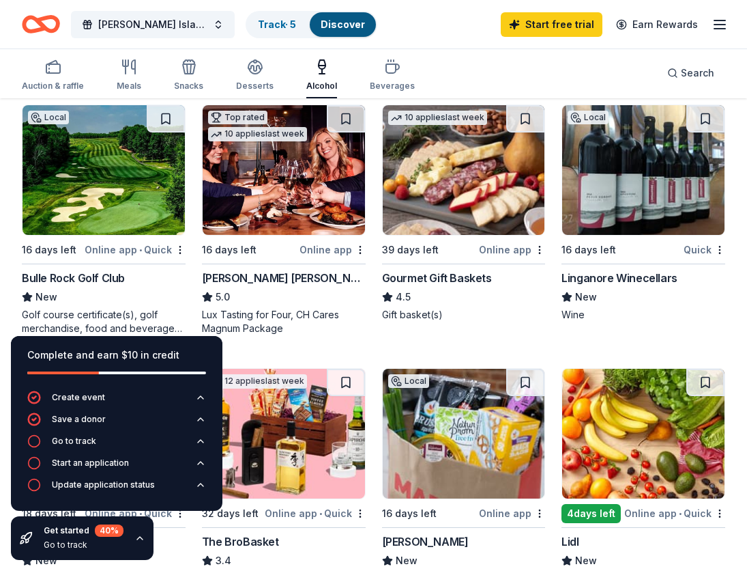
scroll to position [143, 0]
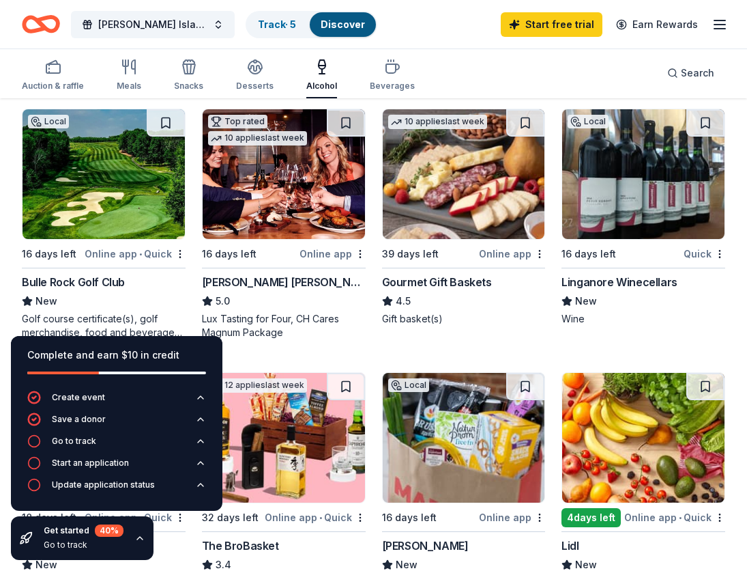
click at [470, 188] on img at bounding box center [464, 174] width 162 height 130
click at [618, 280] on div "Linganore Winecellars" at bounding box center [620, 282] width 116 height 16
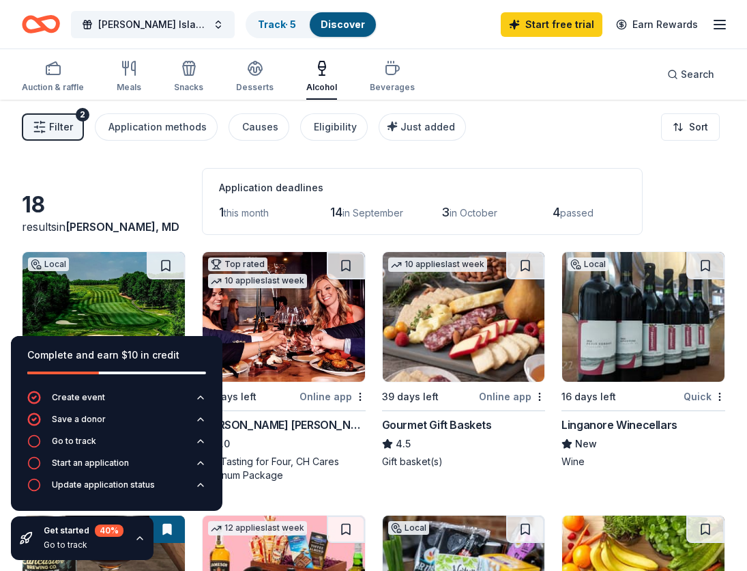
scroll to position [0, 0]
click at [384, 80] on div "Beverages" at bounding box center [392, 76] width 45 height 33
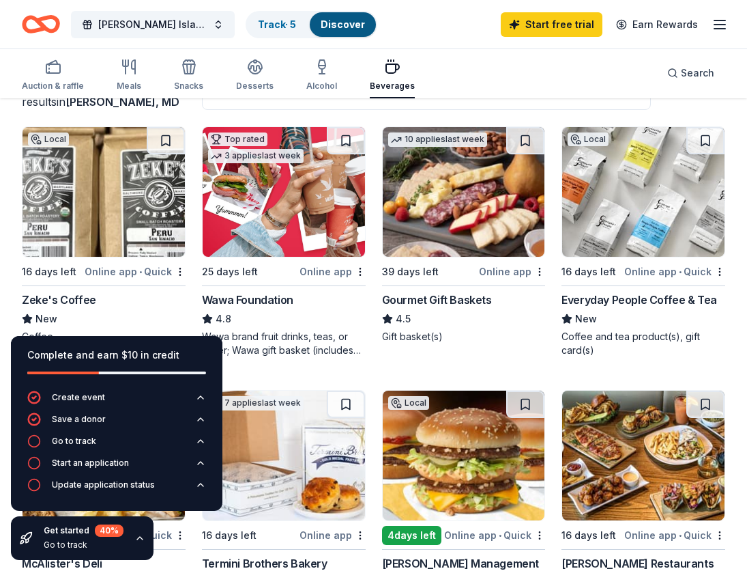
scroll to position [138, 0]
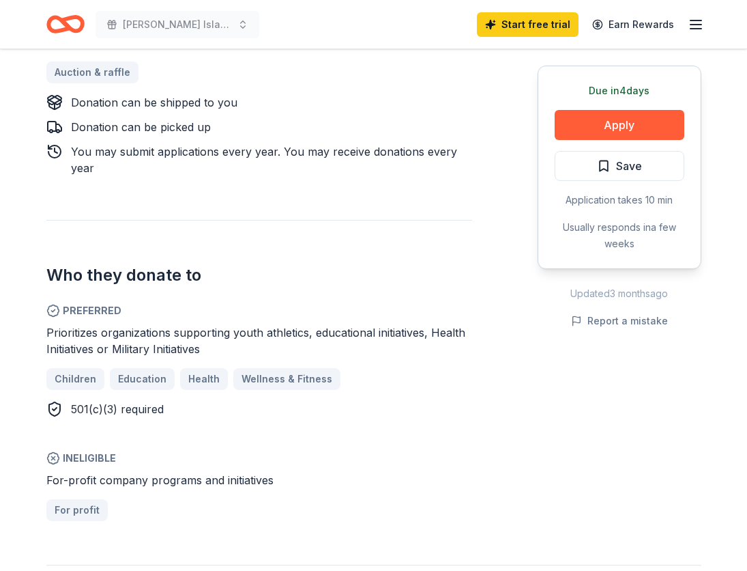
scroll to position [661, 0]
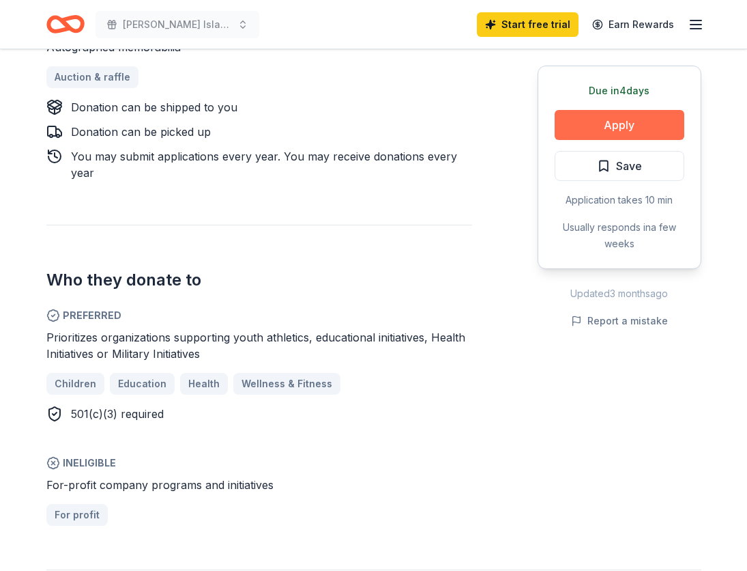
click at [635, 121] on button "Apply" at bounding box center [620, 125] width 130 height 30
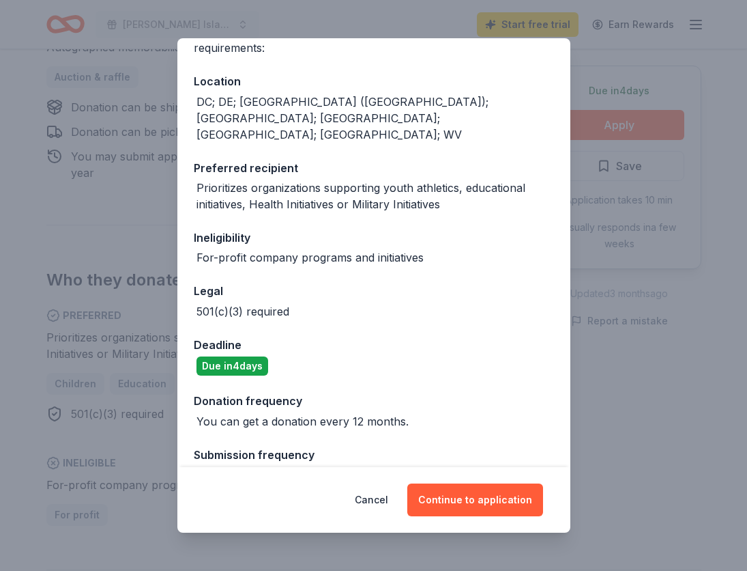
scroll to position [128, 0]
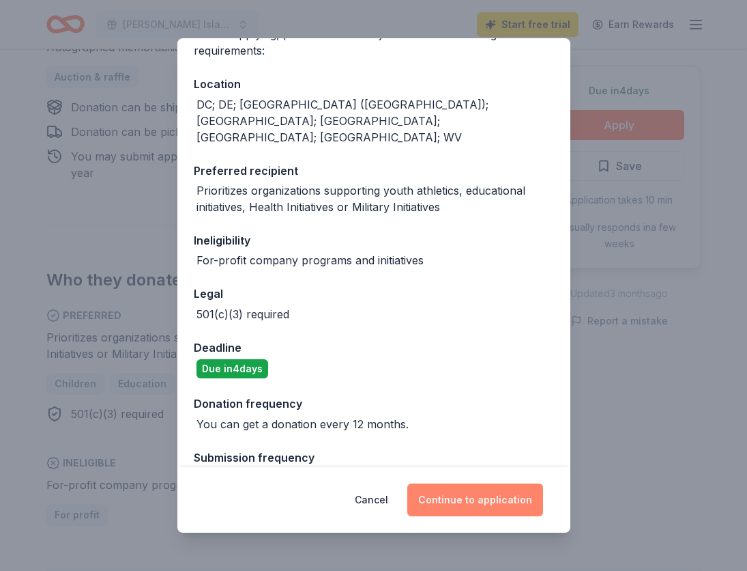
click at [457, 501] on button "Continue to application" at bounding box center [475, 499] width 136 height 33
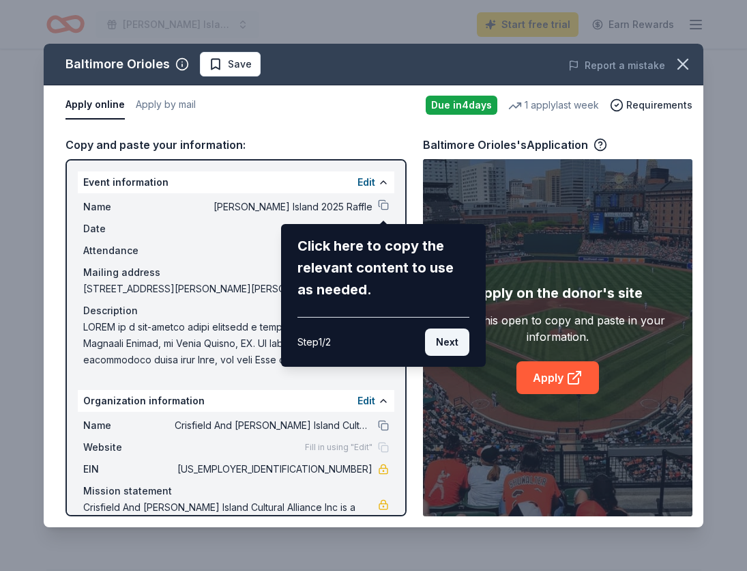
click at [445, 341] on button "Next" at bounding box center [447, 341] width 44 height 27
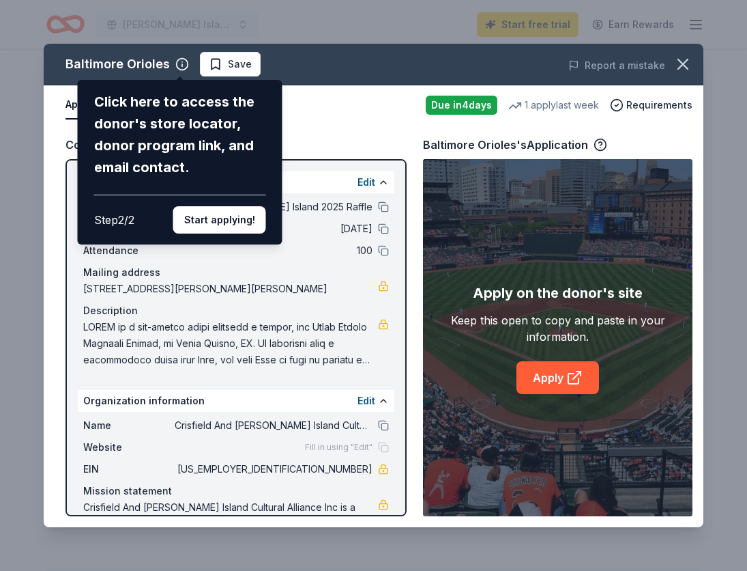
click at [386, 210] on div "Baltimore Orioles Click here to access the donor's store locator, donor program…" at bounding box center [374, 285] width 660 height 483
click at [384, 207] on div "Baltimore Orioles Click here to access the donor's store locator, donor program…" at bounding box center [374, 285] width 660 height 483
click at [569, 371] on div "Baltimore Orioles Click here to access the donor's store locator, donor program…" at bounding box center [374, 285] width 660 height 483
click at [551, 378] on div "Baltimore Orioles Click here to access the donor's store locator, donor program…" at bounding box center [374, 285] width 660 height 483
click at [573, 377] on div "Baltimore Orioles Click here to access the donor's store locator, donor program…" at bounding box center [374, 285] width 660 height 483
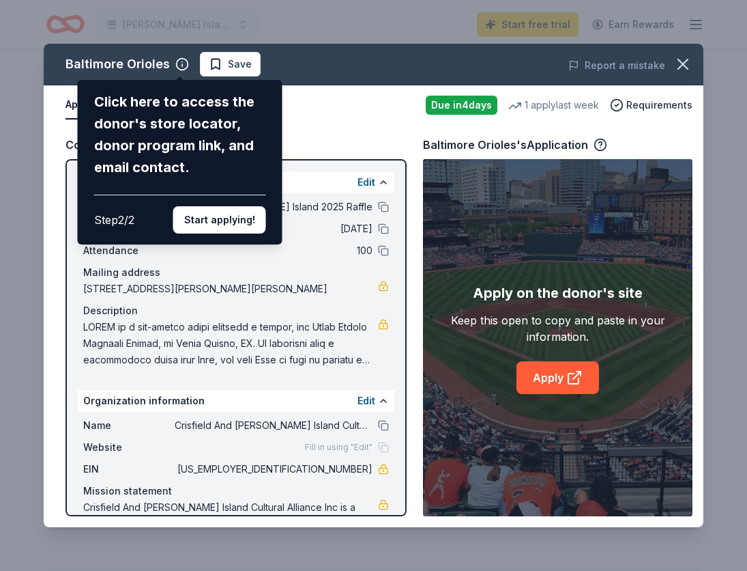
click at [573, 377] on div "Baltimore Orioles Click here to access the donor's store locator, donor program…" at bounding box center [374, 285] width 660 height 483
click at [412, 238] on div "Baltimore Orioles Click here to access the donor's store locator, donor program…" at bounding box center [374, 285] width 660 height 483
click at [216, 206] on button "Start applying!" at bounding box center [219, 219] width 93 height 27
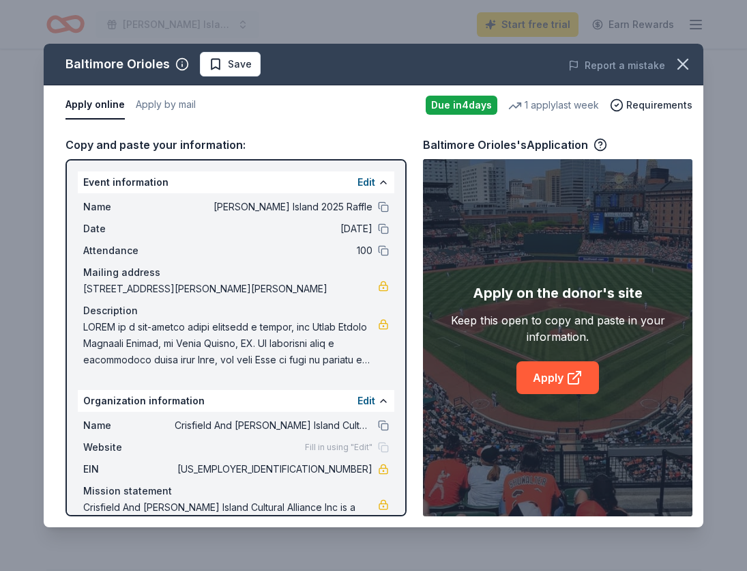
scroll to position [44, 0]
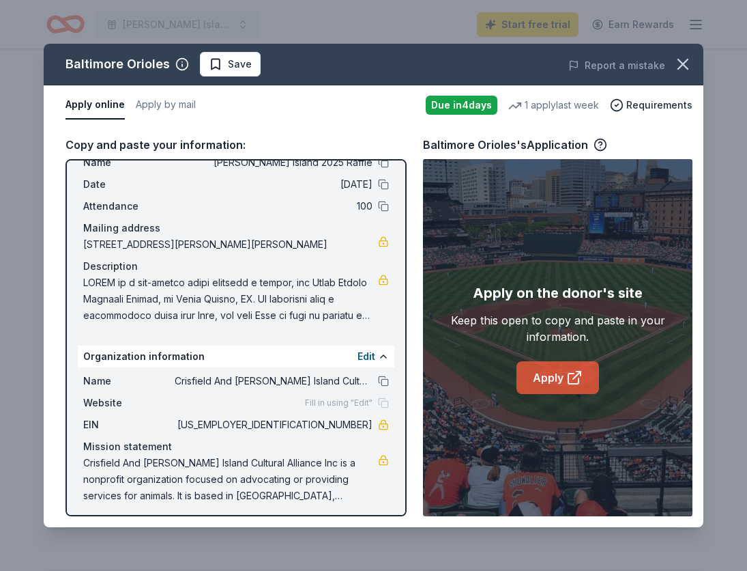
click at [549, 379] on link "Apply" at bounding box center [558, 377] width 83 height 33
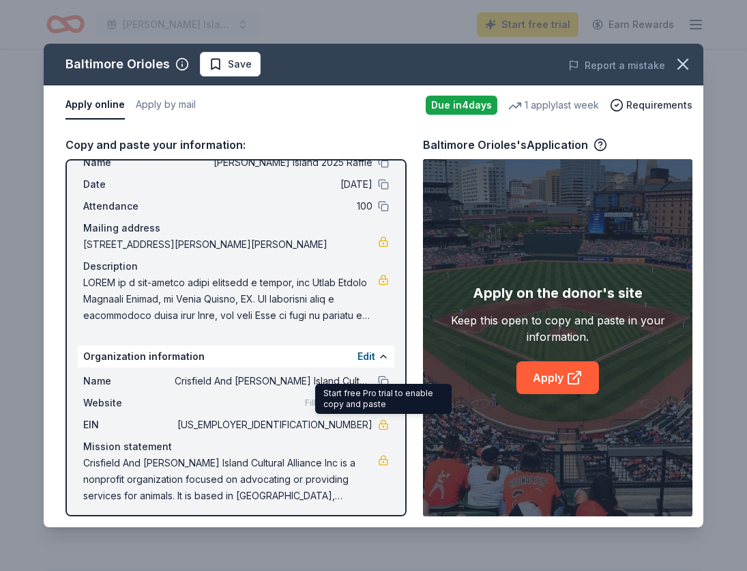
click at [381, 422] on link at bounding box center [383, 424] width 11 height 11
drag, startPoint x: 308, startPoint y: 422, endPoint x: 368, endPoint y: 422, distance: 59.4
click at [368, 422] on span "[US_EMPLOYER_IDENTIFICATION_NUMBER]" at bounding box center [274, 424] width 198 height 16
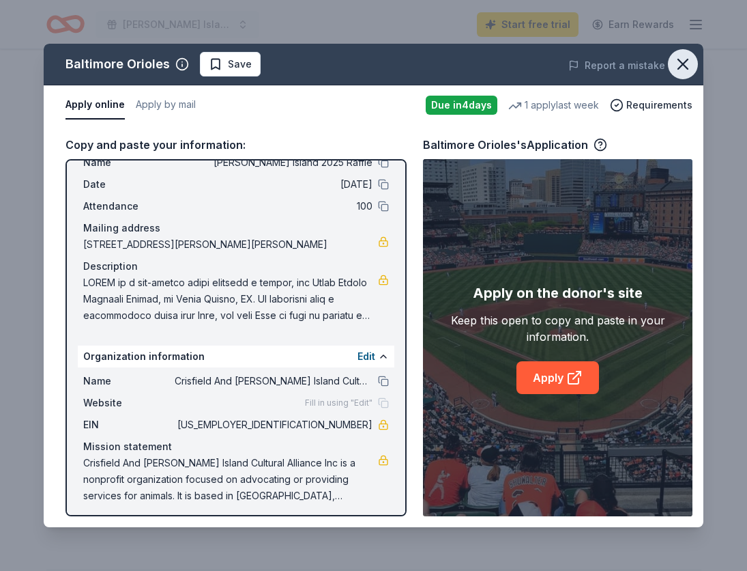
click at [675, 70] on icon "button" at bounding box center [683, 64] width 19 height 19
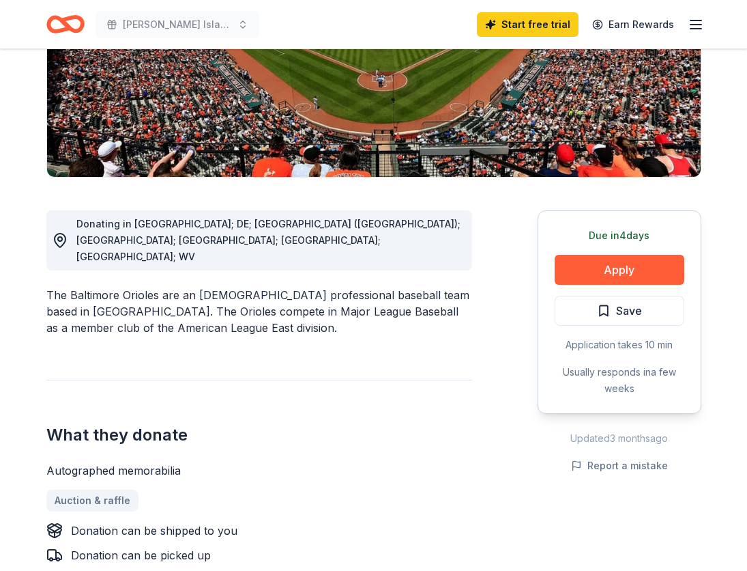
scroll to position [89, 0]
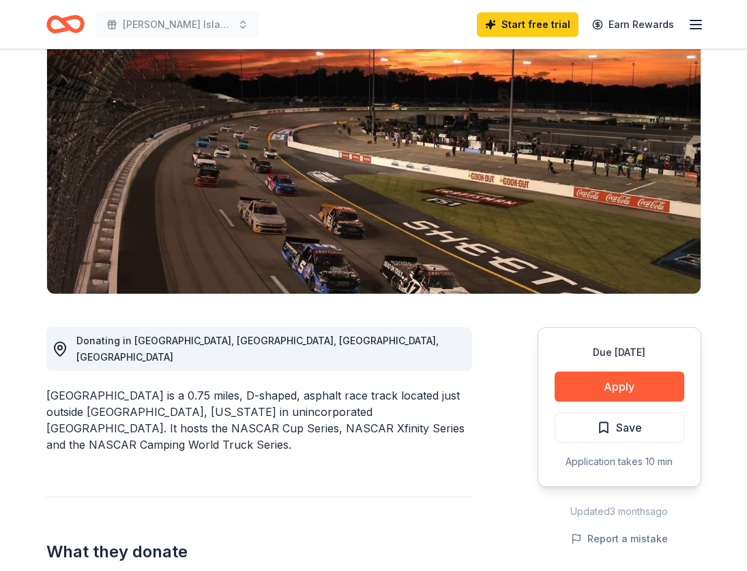
scroll to position [104, 0]
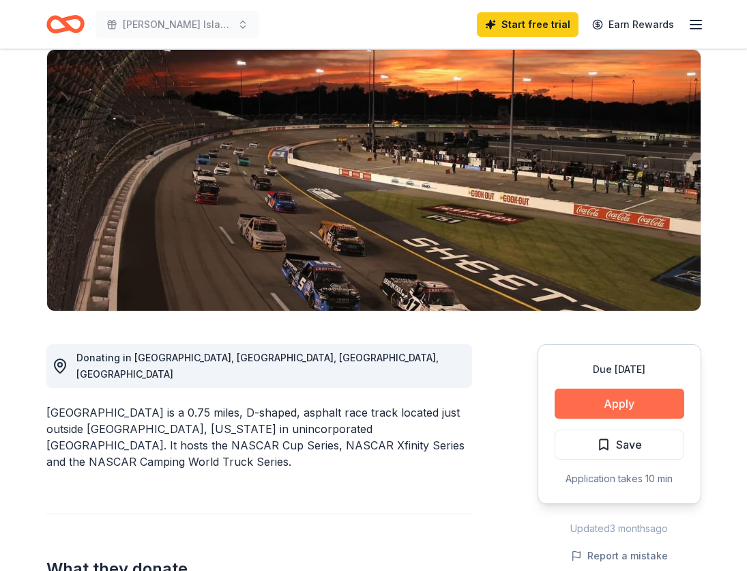
click at [602, 397] on button "Apply" at bounding box center [620, 403] width 130 height 30
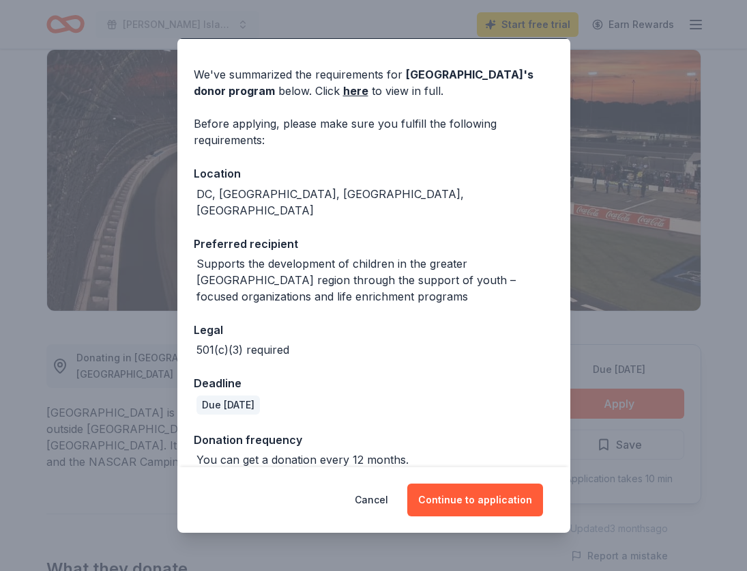
scroll to position [38, 0]
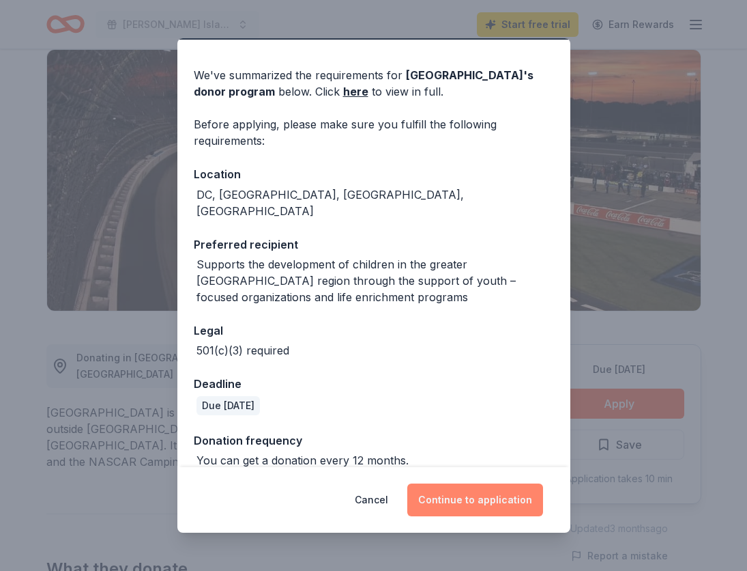
click at [458, 498] on button "Continue to application" at bounding box center [475, 499] width 136 height 33
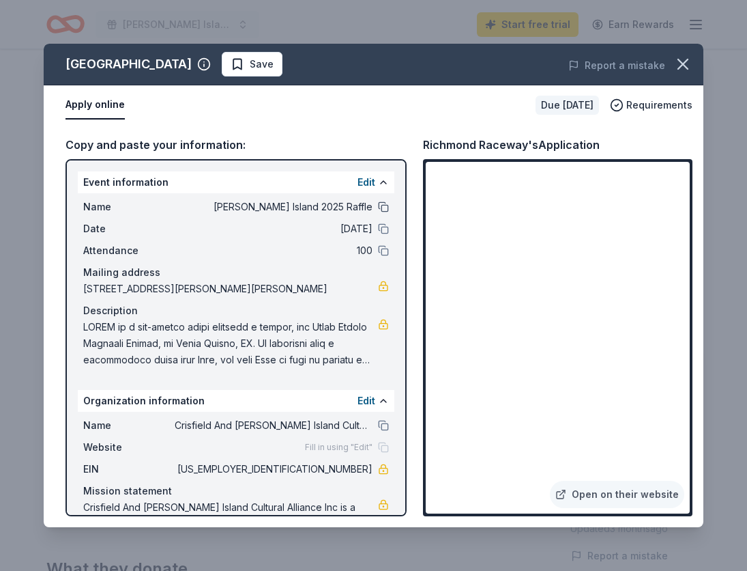
click at [384, 207] on button at bounding box center [383, 206] width 11 height 11
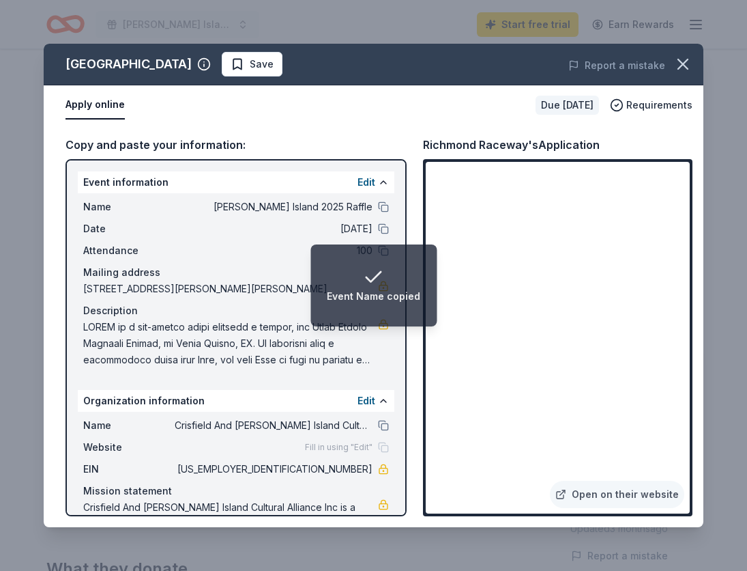
click at [250, 262] on div "Name Smith Island 2025 Raffle Date 10/15/25 Attendance 100 Mailing address 2084…" at bounding box center [236, 283] width 317 height 180
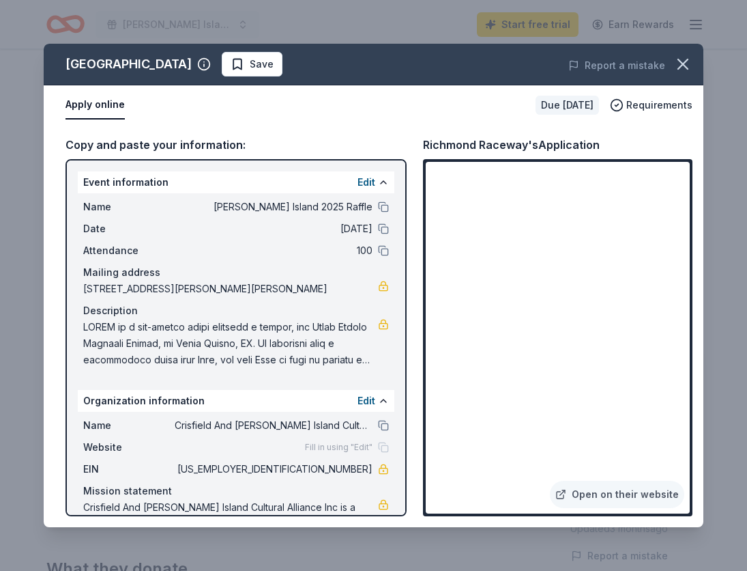
click at [205, 343] on span at bounding box center [230, 343] width 295 height 49
drag, startPoint x: 324, startPoint y: 285, endPoint x: 91, endPoint y: 285, distance: 232.0
click at [91, 285] on span "[STREET_ADDRESS][PERSON_NAME][PERSON_NAME]" at bounding box center [230, 289] width 295 height 16
drag, startPoint x: 81, startPoint y: 289, endPoint x: 130, endPoint y: 291, distance: 49.2
click at [132, 291] on div "Name Smith Island 2025 Raffle Date 10/15/25 Attendance 100 Mailing address 2084…" at bounding box center [236, 283] width 317 height 180
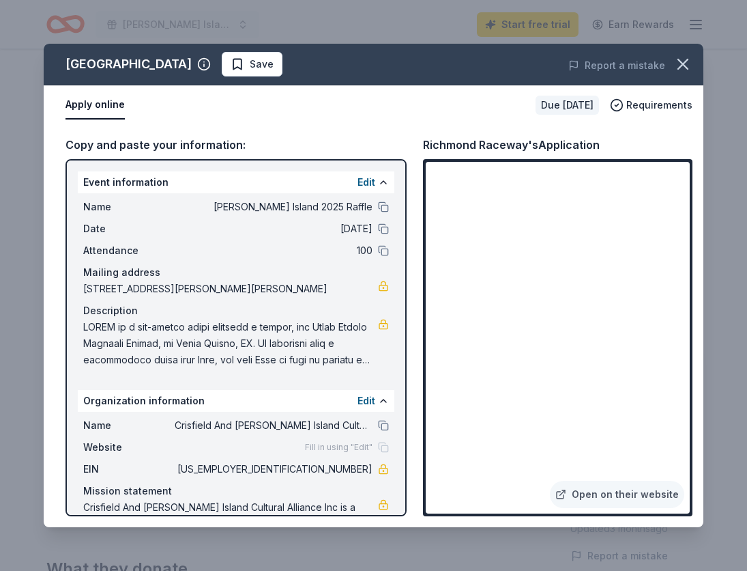
drag, startPoint x: 91, startPoint y: 287, endPoint x: 173, endPoint y: 287, distance: 82.6
click at [175, 287] on span "[STREET_ADDRESS][PERSON_NAME][PERSON_NAME]" at bounding box center [230, 289] width 295 height 16
click at [687, 66] on icon "button" at bounding box center [683, 64] width 19 height 19
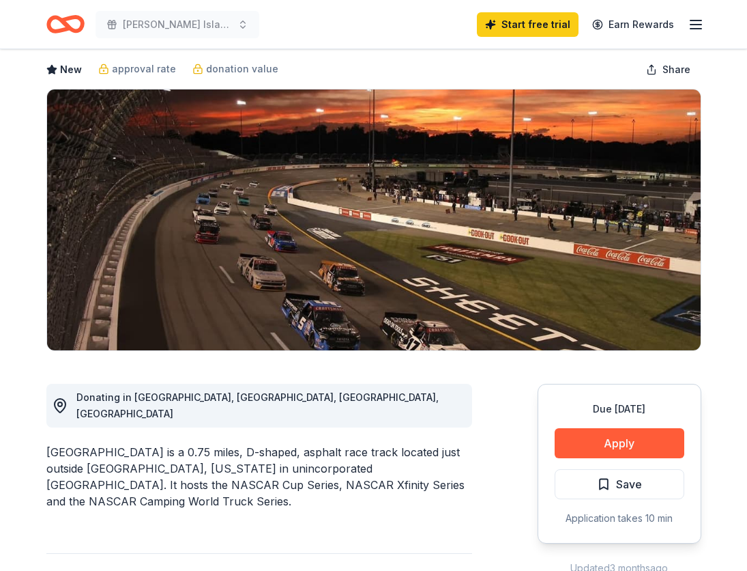
scroll to position [56, 0]
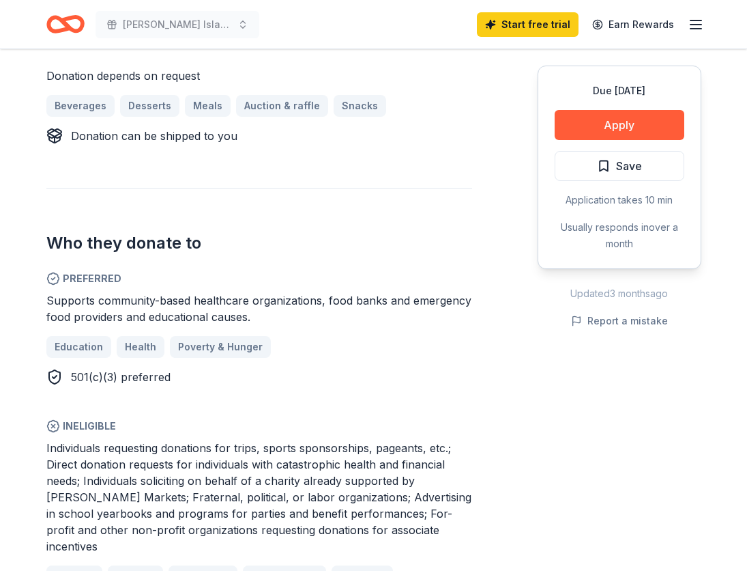
scroll to position [613, 0]
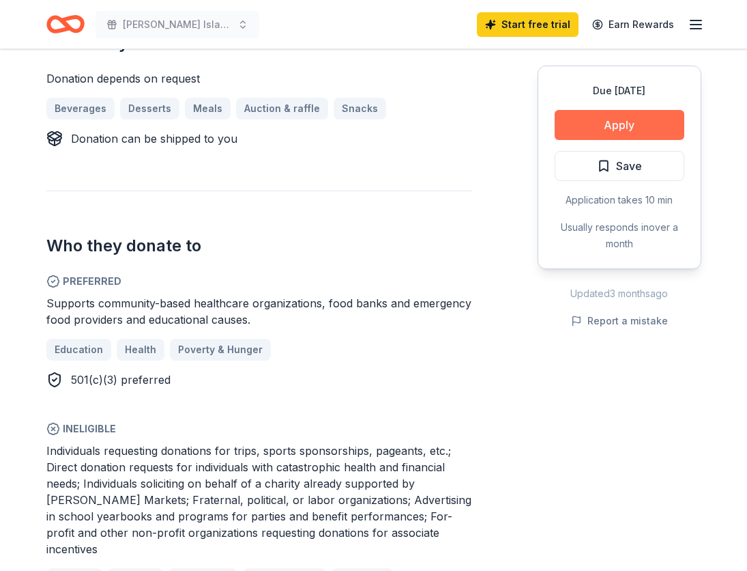
click at [597, 130] on button "Apply" at bounding box center [620, 125] width 130 height 30
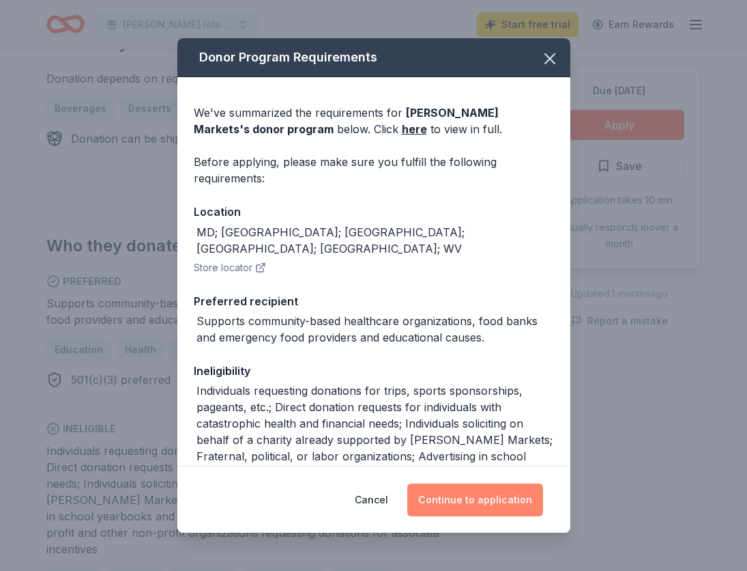
click at [483, 499] on button "Continue to application" at bounding box center [475, 499] width 136 height 33
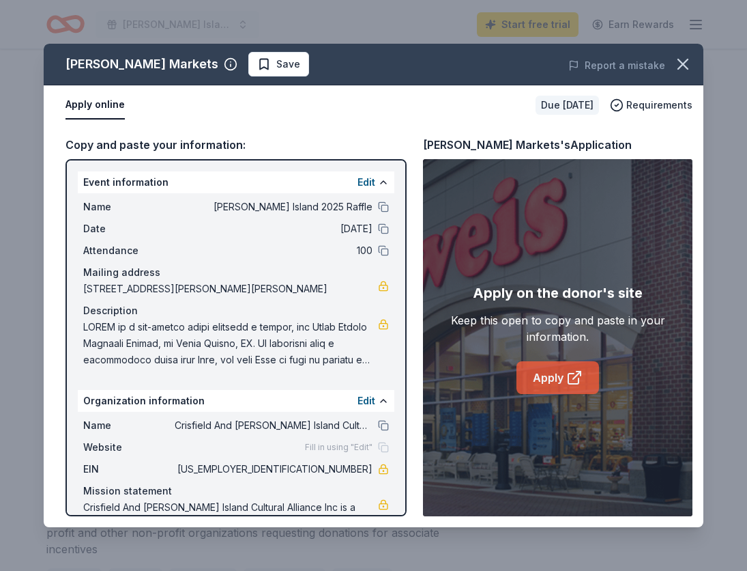
click at [562, 376] on link "Apply" at bounding box center [558, 377] width 83 height 33
drag, startPoint x: 326, startPoint y: 466, endPoint x: 356, endPoint y: 468, distance: 30.1
click at [356, 468] on span "[US_EMPLOYER_IDENTIFICATION_NUMBER]" at bounding box center [274, 469] width 198 height 16
click at [386, 422] on button at bounding box center [383, 425] width 11 height 11
